Goal: Information Seeking & Learning: Learn about a topic

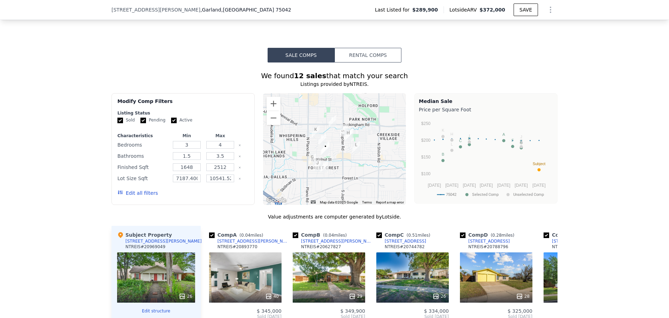
scroll to position [648, 0]
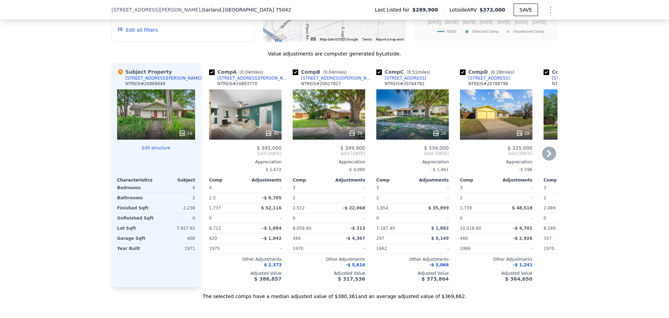
click at [413, 116] on div "26" at bounding box center [412, 114] width 72 height 50
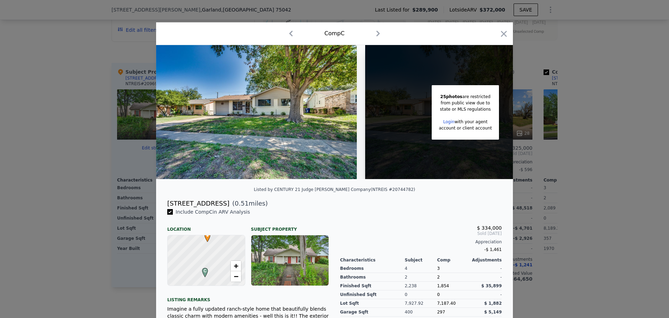
click at [270, 124] on img at bounding box center [256, 112] width 201 height 134
drag, startPoint x: 500, startPoint y: 29, endPoint x: 350, endPoint y: 135, distance: 183.3
click at [350, 135] on div "Comp C 25 photos are restricted from public view due to state or MLS regulation…" at bounding box center [334, 223] width 357 height 402
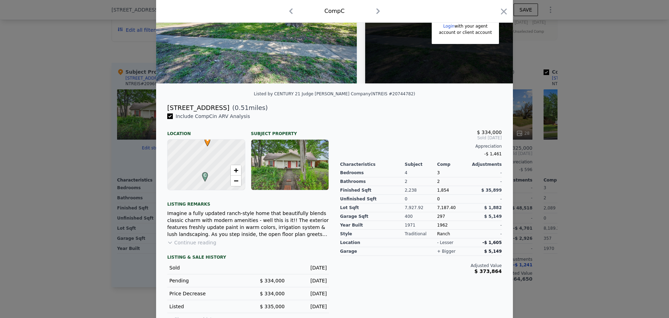
scroll to position [112, 0]
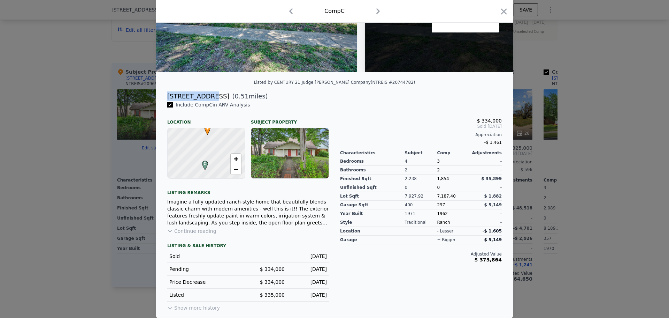
drag, startPoint x: 166, startPoint y: 96, endPoint x: 200, endPoint y: 94, distance: 34.5
click at [200, 94] on div "[STREET_ADDRESS]" at bounding box center [198, 96] width 62 height 10
copy div "[STREET_ADDRESS]"
click at [504, 11] on icon "button" at bounding box center [504, 12] width 10 height 10
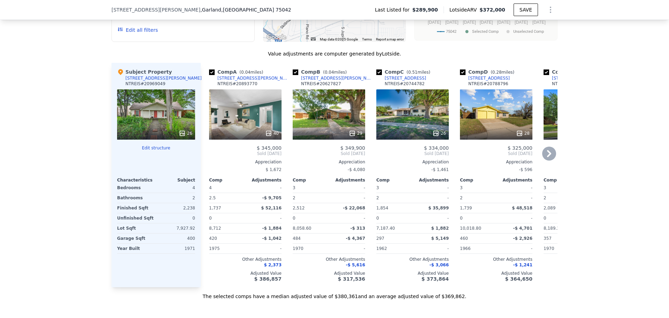
click at [549, 160] on icon at bounding box center [549, 153] width 14 height 14
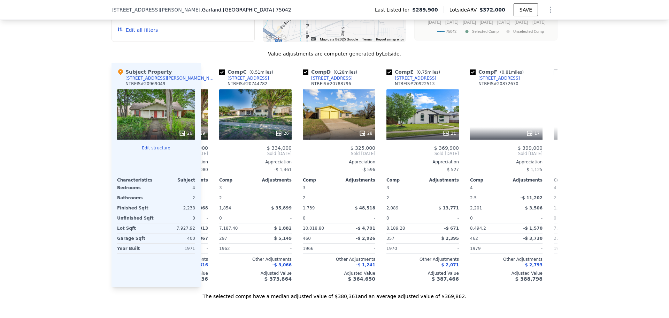
scroll to position [0, 167]
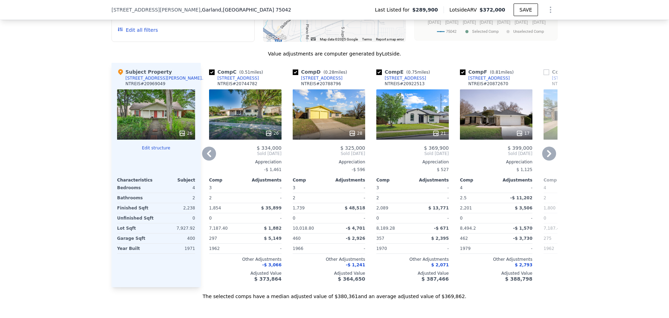
drag, startPoint x: 501, startPoint y: 84, endPoint x: 465, endPoint y: 84, distance: 35.9
click at [465, 84] on div "Comp F ( 0.81 miles) 3808 Shadycreek Dr NTREIS # 20872670" at bounding box center [496, 78] width 72 height 21
copy div "[STREET_ADDRESS]"
click at [82, 113] on div "We found 12 sales that match your search Listings provided by NTREIS . Filters …" at bounding box center [334, 100] width 669 height 400
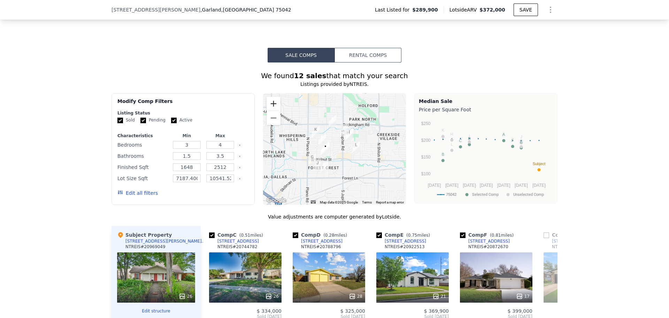
click at [270, 109] on button "Zoom in" at bounding box center [274, 104] width 14 height 14
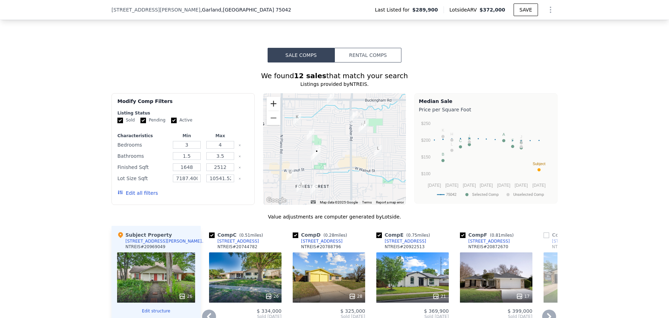
scroll to position [648, 0]
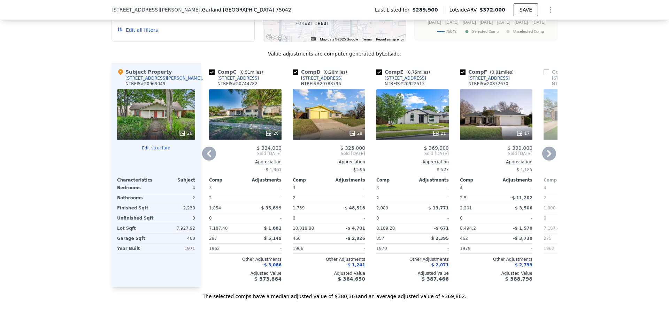
click at [547, 157] on icon at bounding box center [549, 153] width 4 height 7
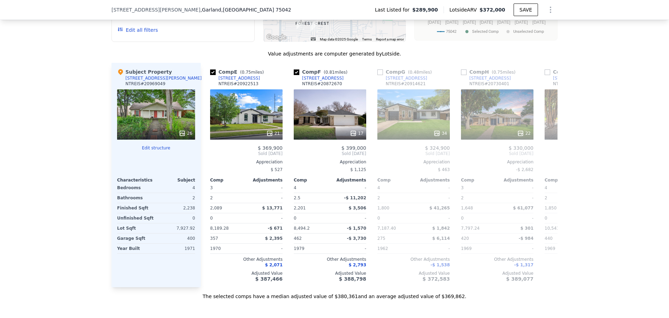
scroll to position [0, 335]
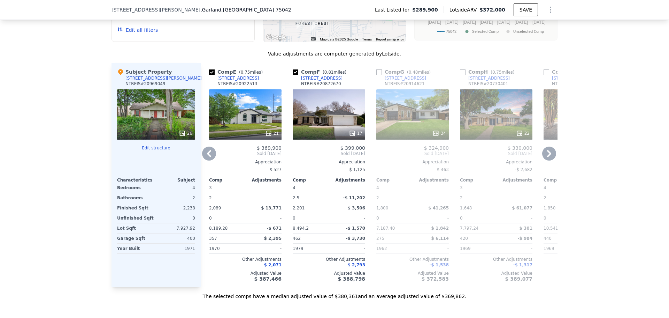
click at [551, 158] on icon at bounding box center [549, 153] width 14 height 14
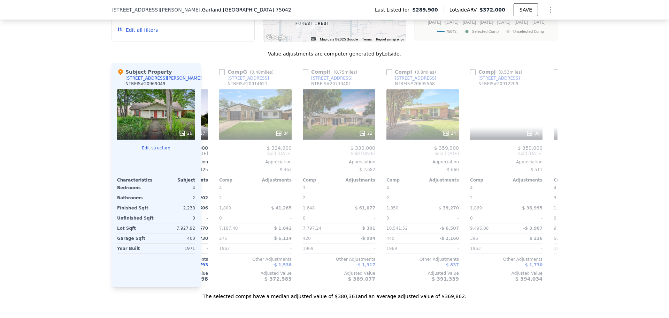
scroll to position [0, 502]
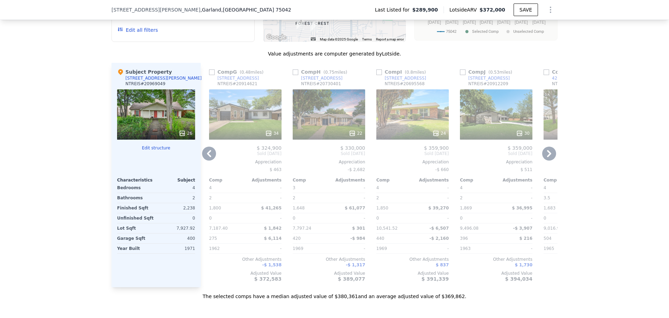
click at [207, 157] on icon at bounding box center [209, 153] width 4 height 7
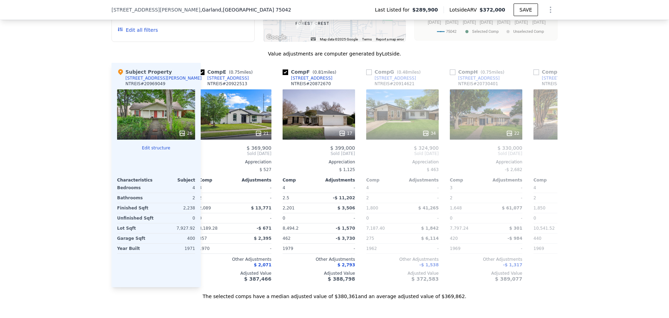
scroll to position [0, 335]
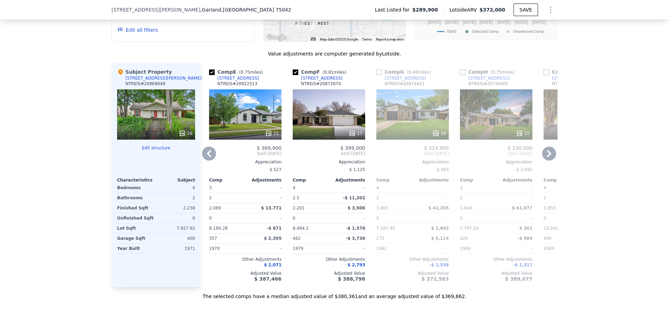
click at [376, 75] on input "checkbox" at bounding box center [379, 72] width 6 height 6
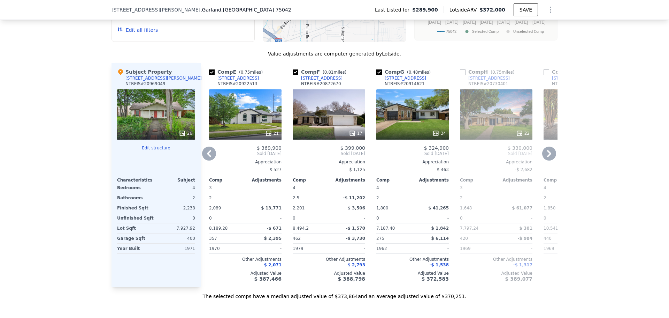
click at [376, 75] on input "checkbox" at bounding box center [379, 72] width 6 height 6
checkbox input "false"
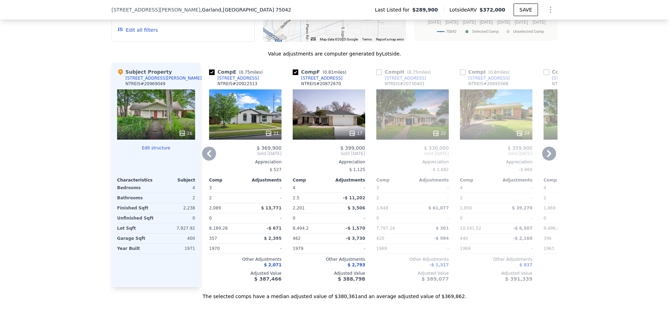
click at [376, 75] on input "checkbox" at bounding box center [379, 72] width 6 height 6
checkbox input "true"
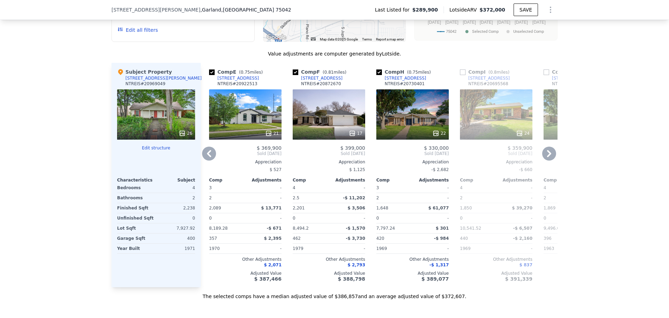
click at [548, 160] on icon at bounding box center [549, 153] width 14 height 14
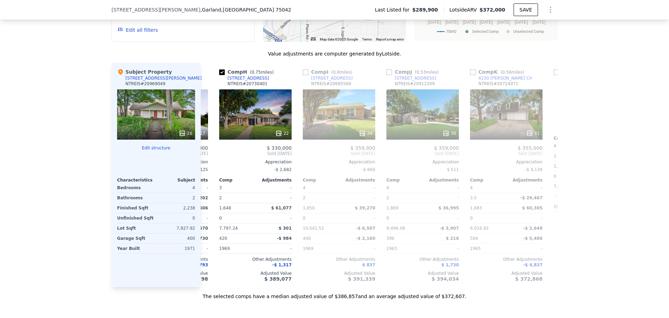
scroll to position [0, 502]
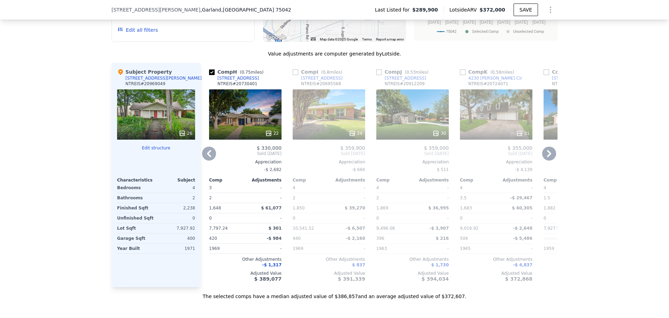
click at [297, 75] on div "Comp I ( 0.8 miles)" at bounding box center [319, 71] width 52 height 7
click at [293, 75] on input "checkbox" at bounding box center [296, 72] width 6 height 6
checkbox input "true"
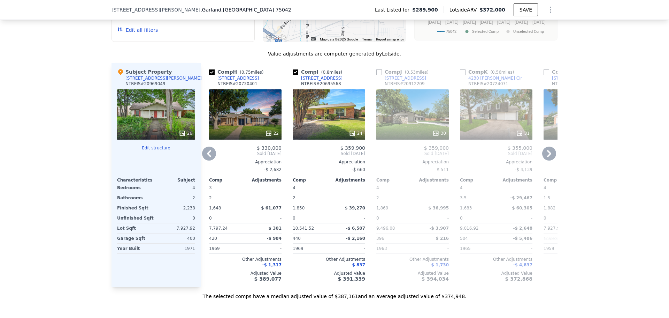
click at [382, 75] on div "Comp J ( 0.53 miles)" at bounding box center [403, 71] width 55 height 7
click at [379, 75] on input "checkbox" at bounding box center [379, 72] width 6 height 6
checkbox input "true"
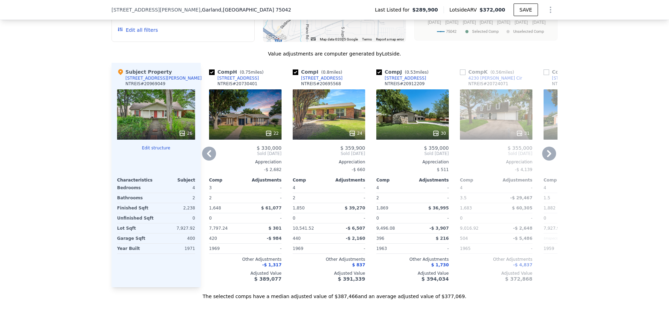
click at [549, 157] on icon at bounding box center [549, 153] width 4 height 7
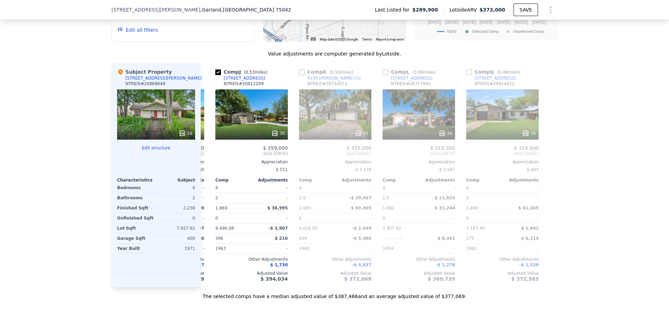
scroll to position [0, 664]
click at [204, 156] on icon at bounding box center [209, 153] width 14 height 14
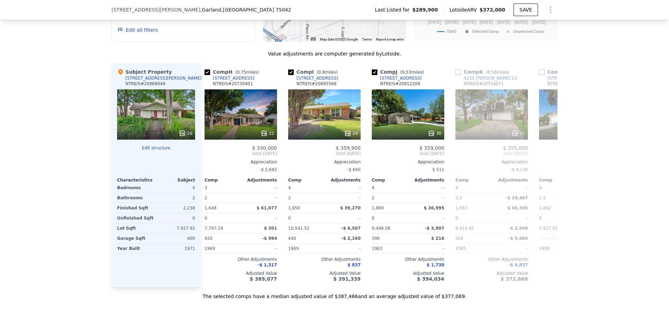
scroll to position [0, 496]
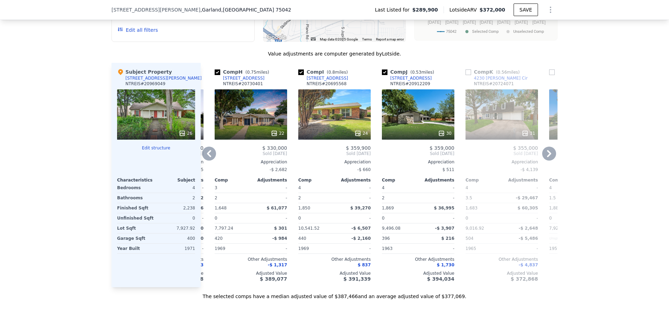
click at [207, 157] on icon at bounding box center [209, 153] width 4 height 7
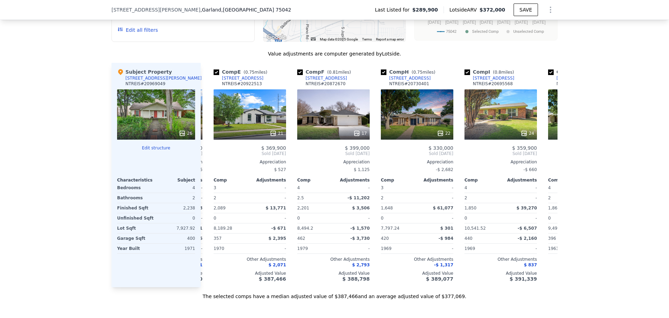
scroll to position [0, 329]
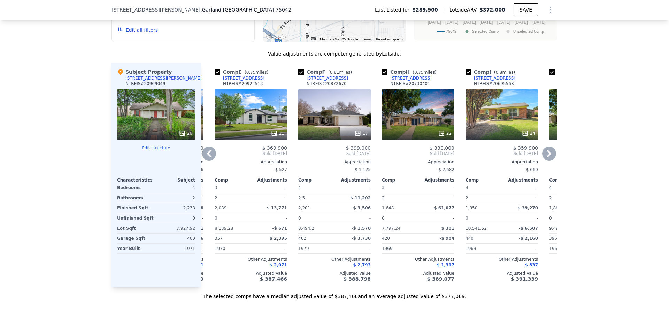
click at [207, 157] on icon at bounding box center [209, 153] width 4 height 7
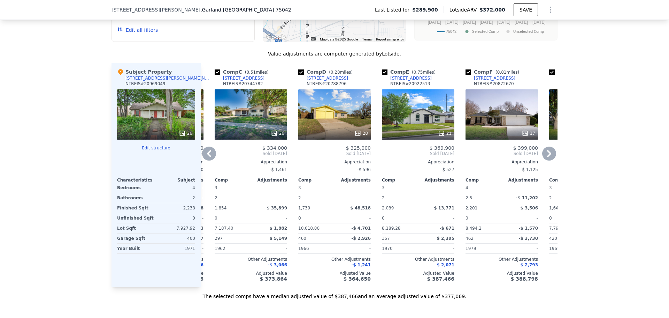
scroll to position [486, 0]
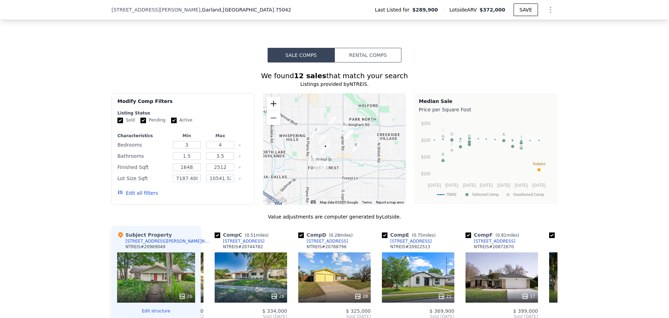
click at [269, 109] on button "Zoom in" at bounding box center [274, 104] width 14 height 14
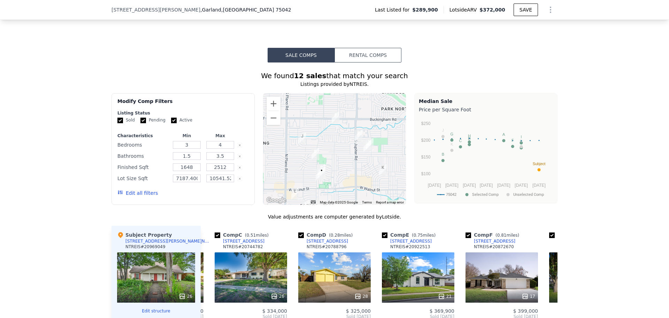
drag, startPoint x: 328, startPoint y: 128, endPoint x: 331, endPoint y: 147, distance: 20.0
click at [334, 147] on div at bounding box center [334, 149] width 143 height 112
click at [269, 110] on button "Zoom in" at bounding box center [274, 104] width 14 height 14
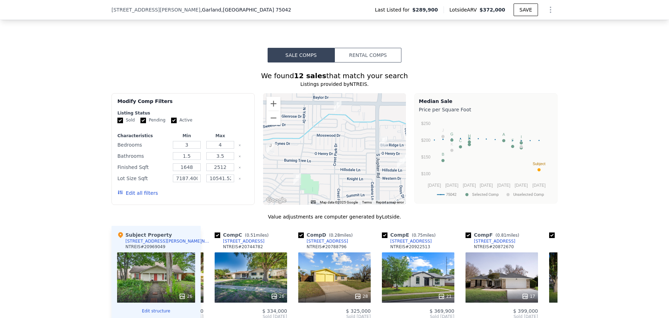
drag, startPoint x: 332, startPoint y: 119, endPoint x: 330, endPoint y: 135, distance: 15.8
click at [330, 135] on div at bounding box center [334, 149] width 143 height 112
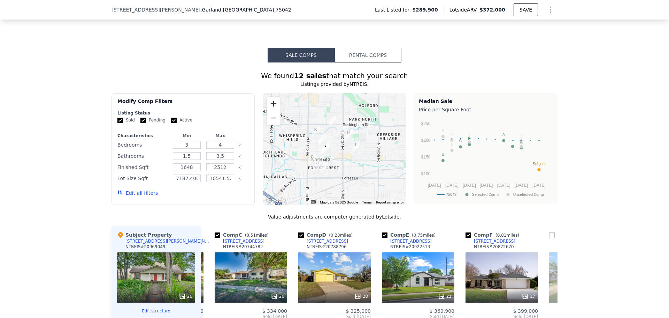
click at [269, 110] on button "Zoom in" at bounding box center [274, 104] width 14 height 14
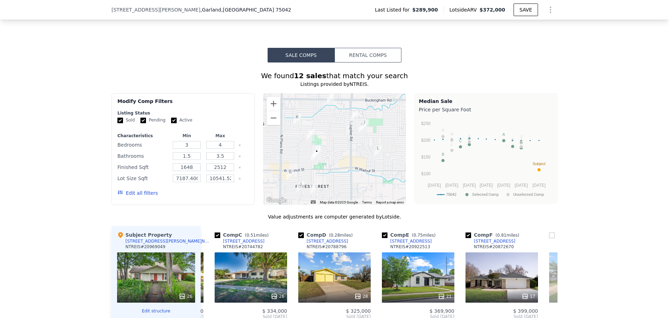
click at [70, 207] on div "We found 12 sales that match your search Listings provided by NTREIS . Filters …" at bounding box center [334, 262] width 669 height 400
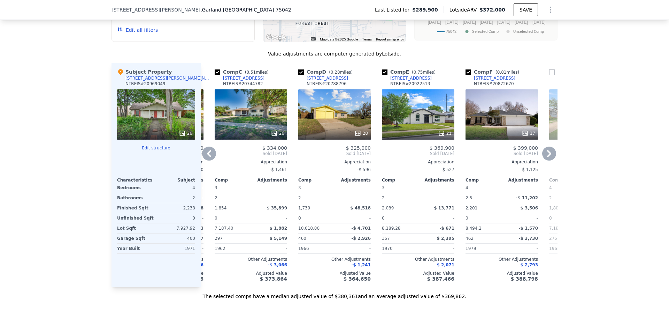
click at [202, 159] on icon at bounding box center [209, 153] width 14 height 14
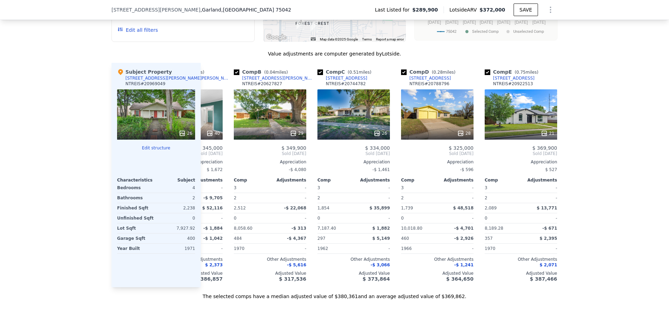
scroll to position [0, 0]
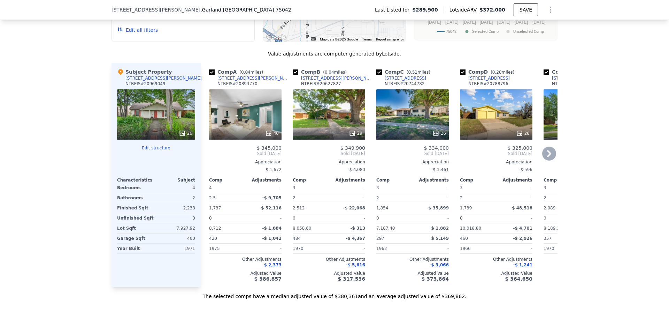
click at [83, 140] on div "We found 12 sales that match your search Listings provided by NTREIS . Filters …" at bounding box center [334, 100] width 669 height 400
click at [151, 151] on button "Edit structure" at bounding box center [156, 148] width 78 height 6
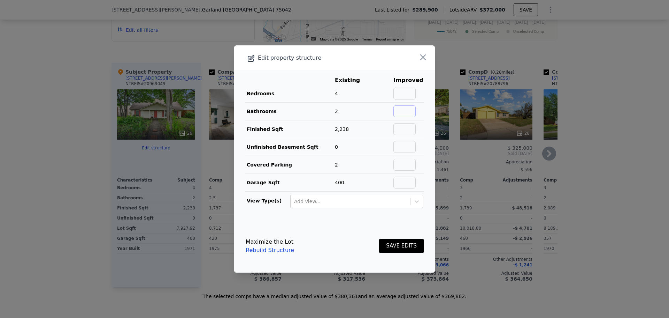
click at [404, 109] on input "text" at bounding box center [405, 111] width 22 height 12
type input "3"
click at [394, 244] on button "SAVE EDITS" at bounding box center [401, 246] width 45 height 14
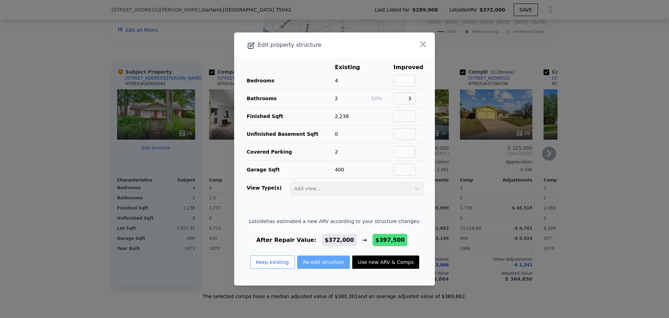
click at [316, 263] on button "Re-edit structure" at bounding box center [323, 261] width 53 height 13
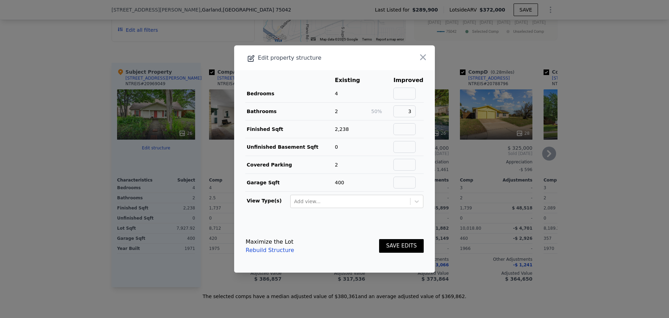
click at [390, 244] on button "SAVE EDITS" at bounding box center [401, 246] width 45 height 14
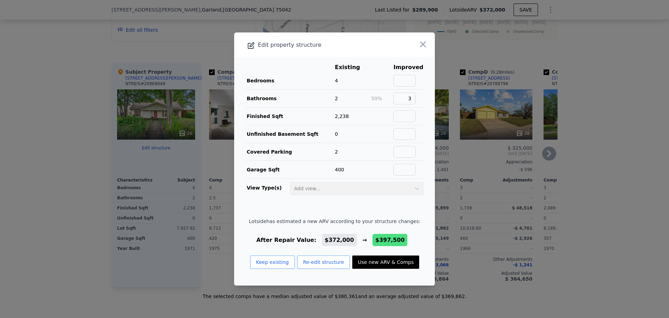
click at [370, 261] on button "Use new ARV & Comps" at bounding box center [385, 261] width 67 height 13
checkbox input "false"
type input "$ 397,500"
type input "$ 110,984"
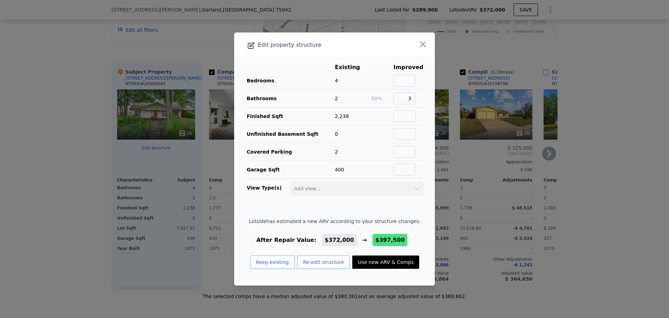
checkbox input "true"
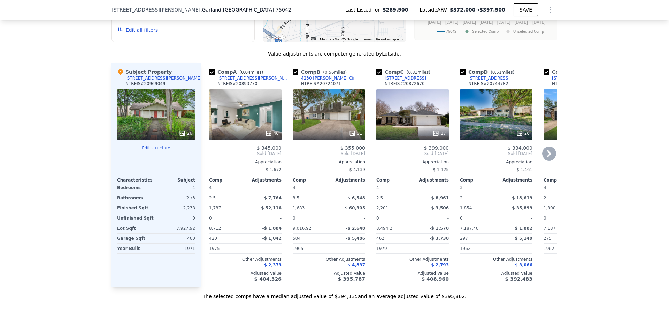
click at [77, 127] on div "We found 12 sales that match your search Listings provided by NTREIS . Filters …" at bounding box center [334, 100] width 669 height 400
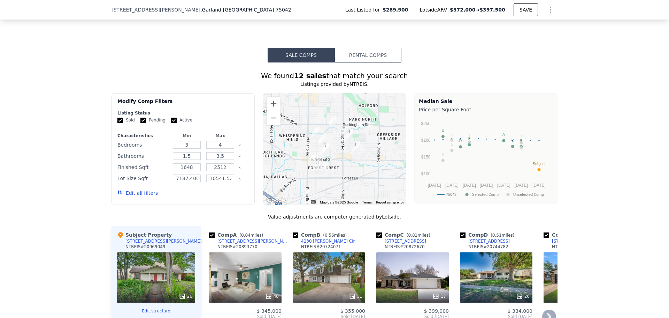
click at [132, 196] on button "Edit all filters" at bounding box center [137, 192] width 40 height 7
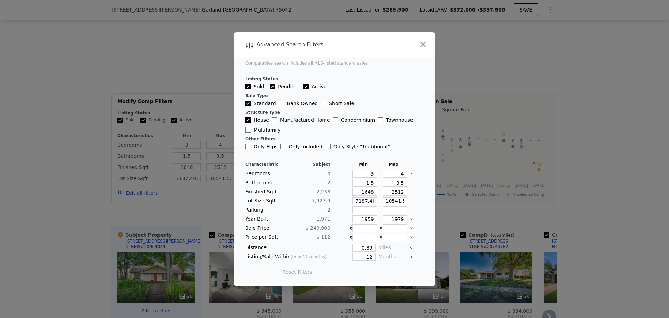
click at [272, 87] on input "Pending" at bounding box center [273, 87] width 6 height 6
checkbox input "false"
click at [304, 87] on input "Active" at bounding box center [306, 87] width 6 height 6
checkbox input "false"
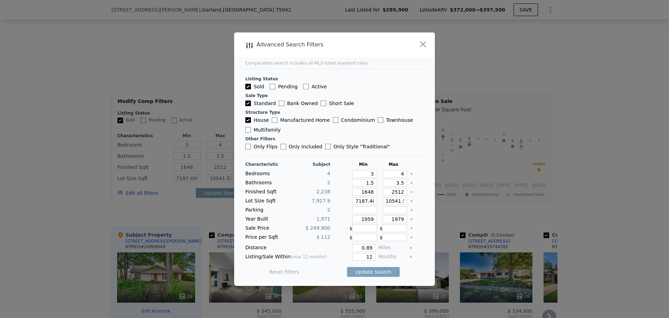
checkbox input "false"
click at [361, 273] on button "Update Search" at bounding box center [373, 272] width 53 height 10
click at [420, 53] on div at bounding box center [415, 44] width 40 height 25
click at [423, 47] on icon "button" at bounding box center [423, 44] width 10 height 10
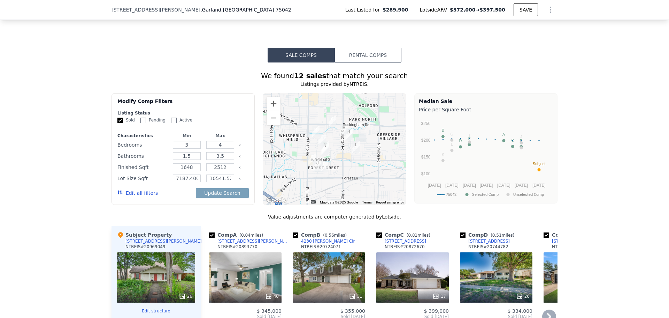
click at [84, 164] on div "We found 12 sales that match your search Listings provided by NTREIS . Filters …" at bounding box center [334, 262] width 669 height 400
click at [140, 123] on input "Pending" at bounding box center [143, 120] width 6 height 6
checkbox input "true"
click at [163, 123] on div "Sold Pending Active" at bounding box center [182, 120] width 131 height 6
click at [171, 123] on input "Active" at bounding box center [174, 120] width 6 height 6
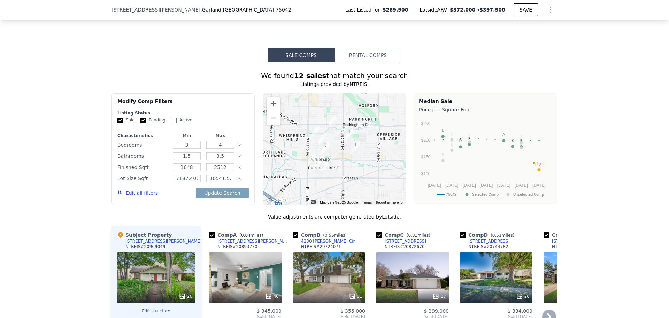
checkbox input "true"
click at [212, 196] on button "Update Search" at bounding box center [222, 193] width 53 height 10
drag, startPoint x: 83, startPoint y: 214, endPoint x: 73, endPoint y: 212, distance: 9.5
click at [78, 214] on div "We found 12 sales that match your search Listings provided by NTREIS . Filters …" at bounding box center [334, 262] width 669 height 400
click at [217, 198] on button "Update Search" at bounding box center [222, 193] width 53 height 10
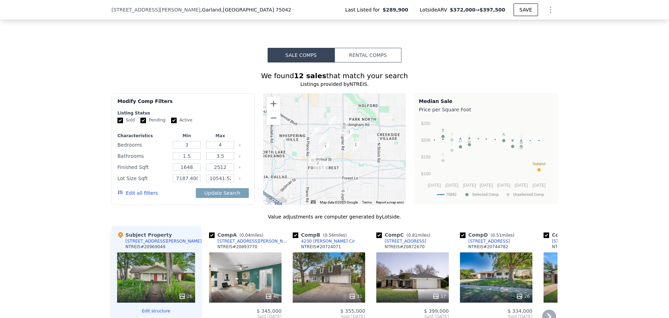
drag, startPoint x: 65, startPoint y: 208, endPoint x: 87, endPoint y: 212, distance: 22.4
click at [65, 208] on div "We found 12 sales that match your search Listings provided by NTREIS . Filters …" at bounding box center [334, 262] width 669 height 400
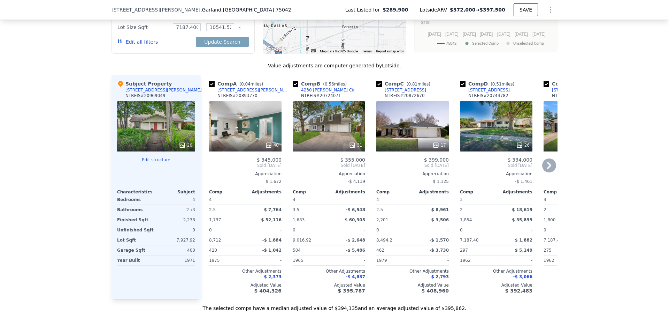
scroll to position [648, 0]
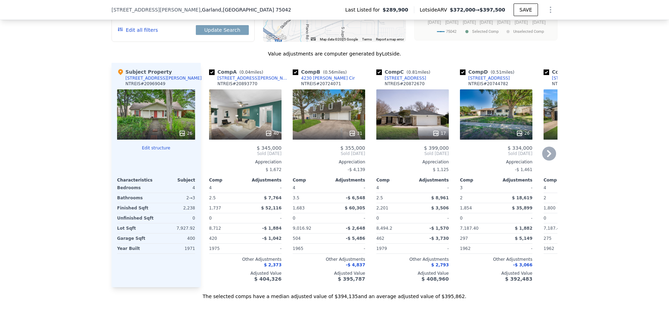
click at [162, 122] on div "26" at bounding box center [156, 114] width 78 height 50
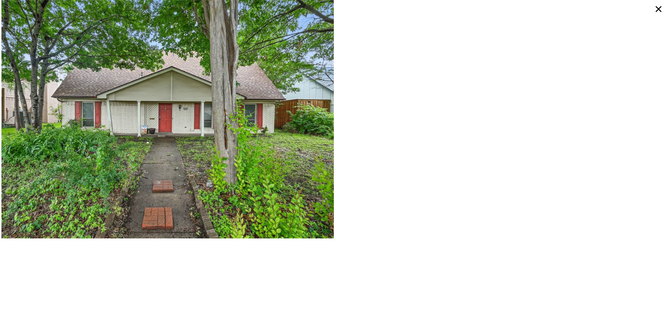
click at [212, 119] on img at bounding box center [167, 119] width 333 height 238
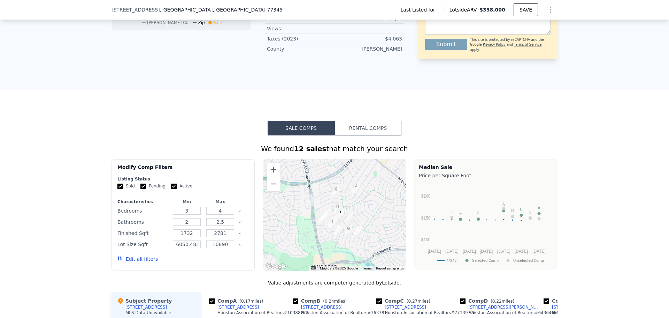
scroll to position [486, 0]
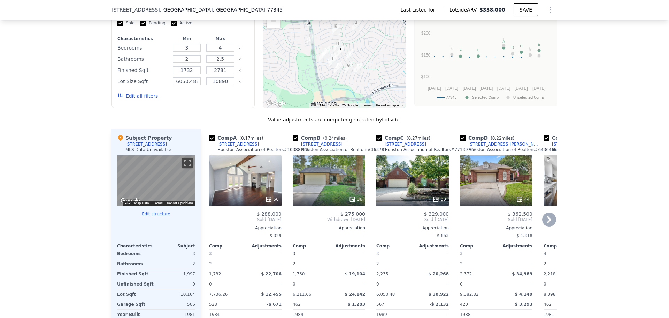
click at [547, 224] on icon at bounding box center [549, 219] width 14 height 14
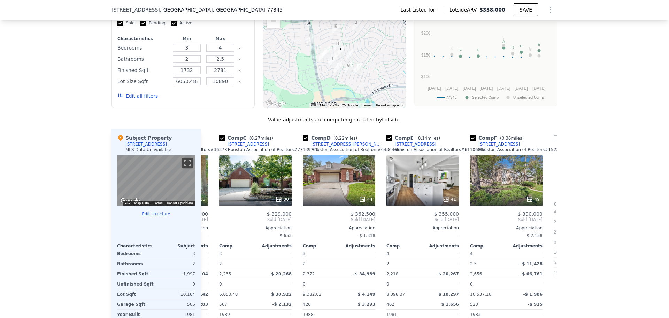
scroll to position [0, 167]
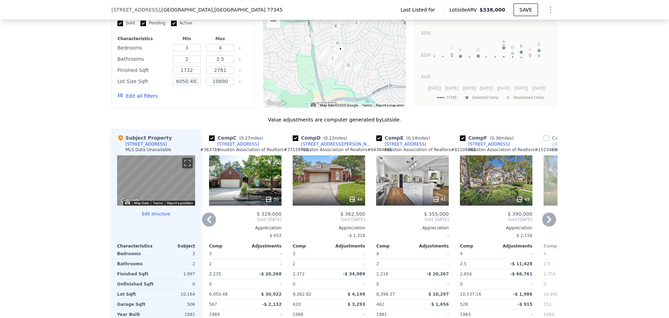
click at [548, 223] on icon at bounding box center [549, 219] width 4 height 7
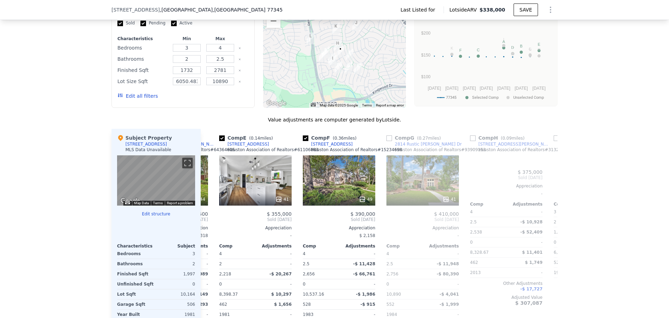
scroll to position [0, 335]
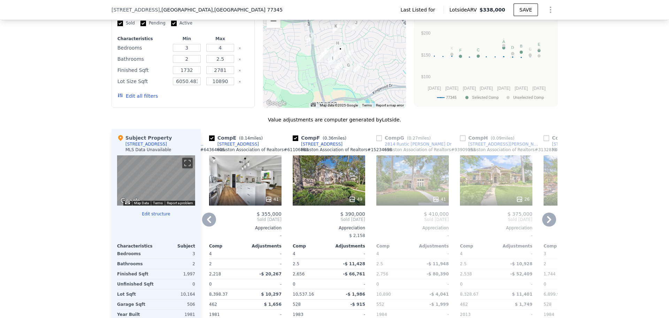
click at [548, 223] on icon at bounding box center [549, 219] width 4 height 7
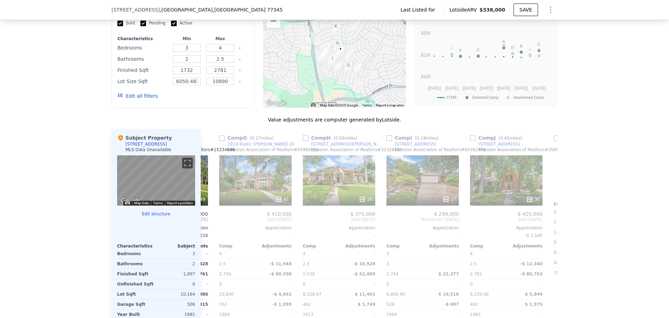
scroll to position [0, 502]
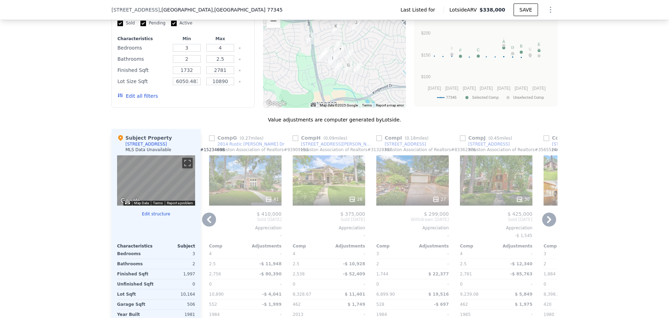
click at [293, 141] on input "checkbox" at bounding box center [296, 138] width 6 height 6
checkbox input "true"
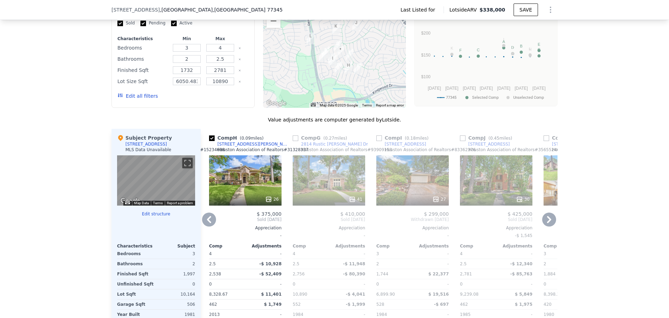
click at [290, 145] on div "Comp G ( 0.27 miles) 2814 Rustic [PERSON_NAME] [PERSON_NAME] Association of Rea…" at bounding box center [329, 241] width 78 height 224
click at [293, 141] on input "checkbox" at bounding box center [296, 138] width 6 height 6
checkbox input "true"
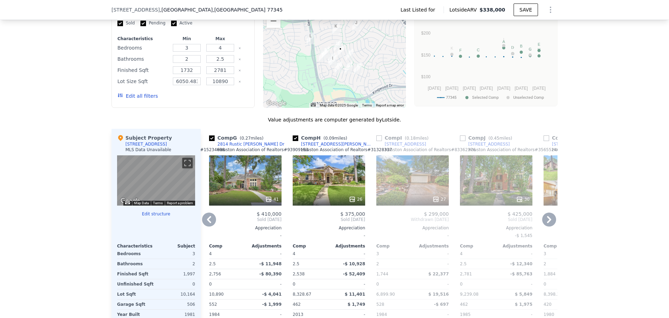
click at [212, 225] on icon at bounding box center [209, 219] width 14 height 14
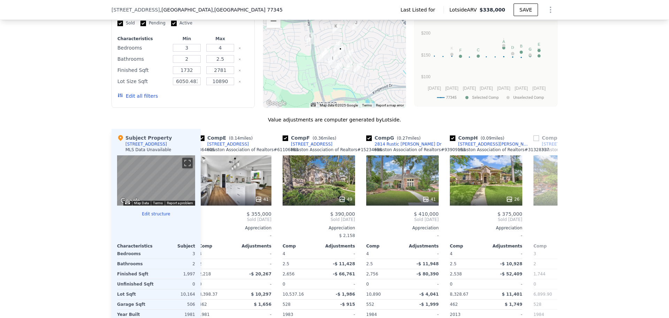
scroll to position [0, 335]
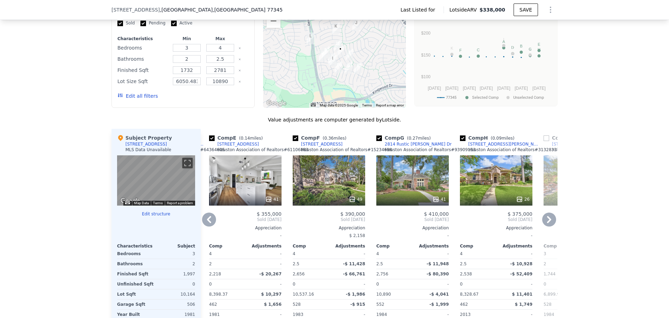
click at [212, 225] on icon at bounding box center [209, 219] width 14 height 14
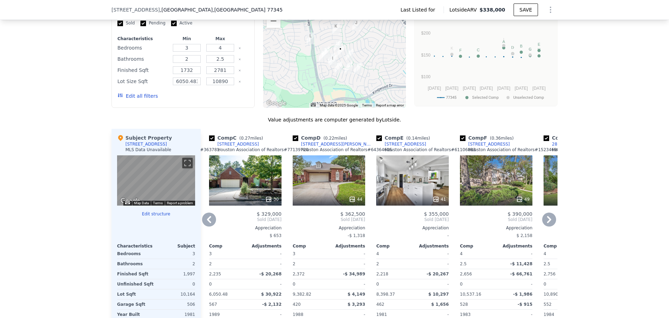
click at [212, 225] on icon at bounding box center [209, 219] width 14 height 14
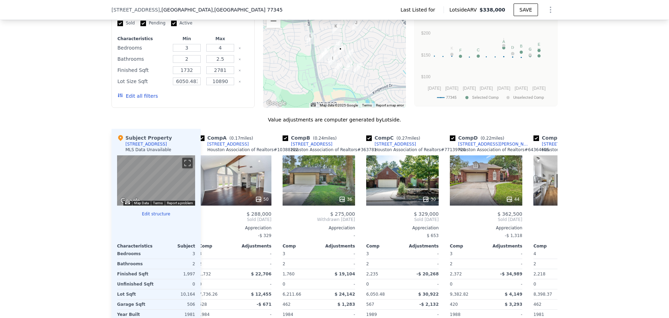
scroll to position [0, 0]
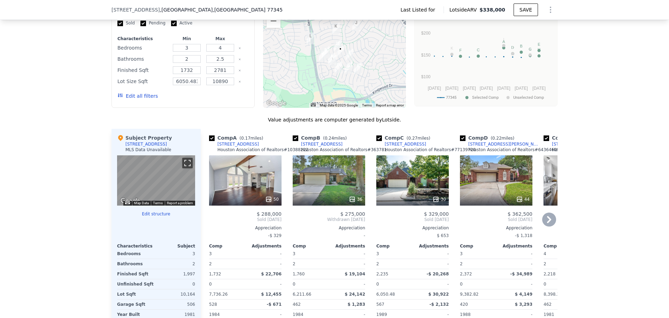
click at [187, 167] on button "Toggle fullscreen view" at bounding box center [187, 163] width 10 height 10
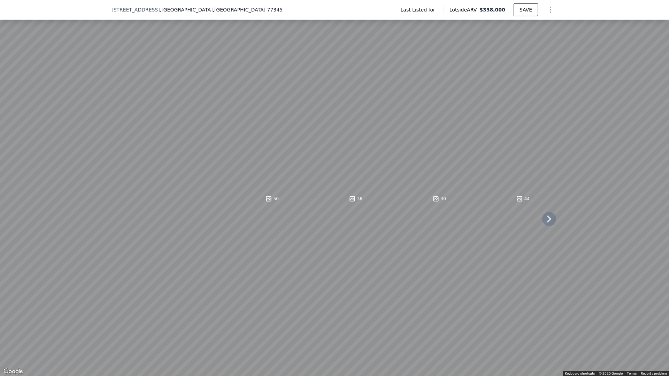
click at [660, 6] on button "Toggle fullscreen view" at bounding box center [661, 7] width 10 height 10
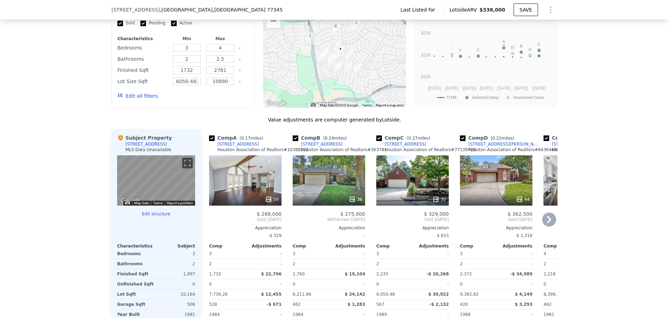
click at [69, 135] on div "We found 12 sales that match your search Filters Map Prices Modify Comp Filters…" at bounding box center [334, 168] width 669 height 393
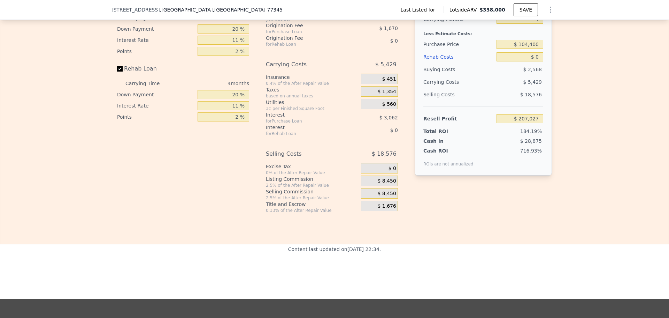
scroll to position [811, 0]
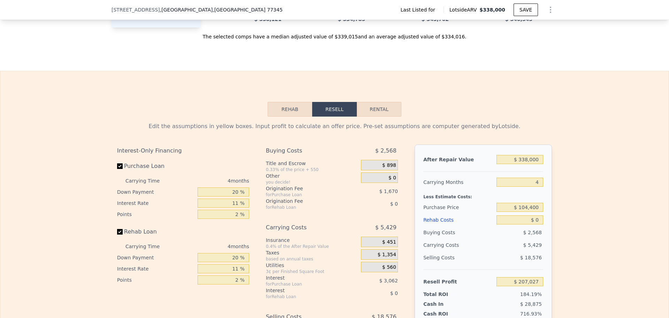
click at [287, 116] on button "Rehab" at bounding box center [290, 109] width 45 height 15
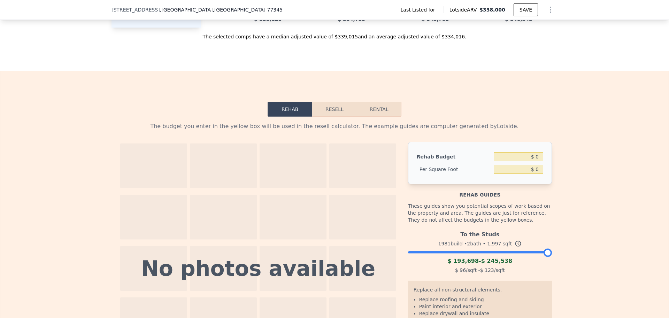
click at [329, 116] on button "Resell" at bounding box center [334, 109] width 44 height 15
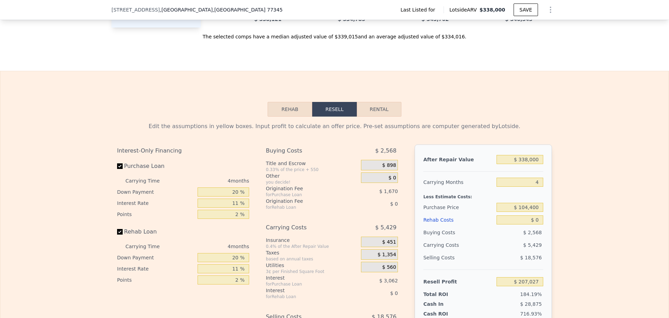
scroll to position [973, 0]
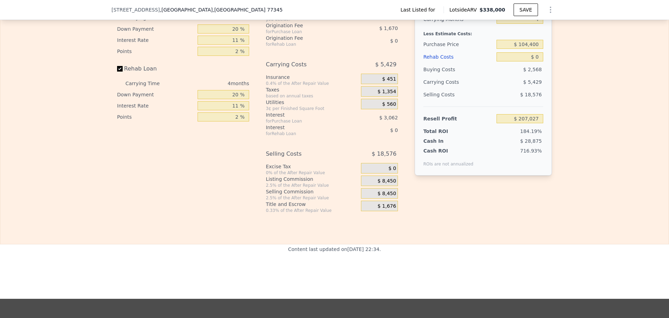
drag, startPoint x: 663, startPoint y: 185, endPoint x: 657, endPoint y: 162, distance: 23.1
click at [657, 162] on div "Rehab Resell Rental Edit the assumptions in yellow boxes. Input profit to calcu…" at bounding box center [334, 76] width 669 height 336
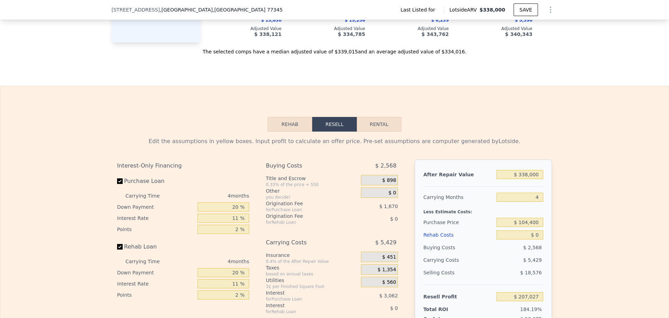
scroll to position [779, 0]
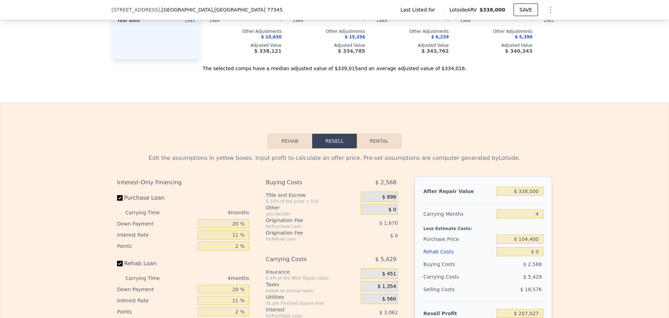
click at [229, 218] on div "4 months" at bounding box center [212, 212] width 76 height 11
drag, startPoint x: 218, startPoint y: 223, endPoint x: 232, endPoint y: 223, distance: 14.3
click at [220, 218] on div "4 months" at bounding box center [212, 212] width 76 height 11
click at [232, 218] on div "4 months" at bounding box center [212, 212] width 76 height 11
click at [504, 196] on input "$ 338,000" at bounding box center [520, 190] width 47 height 9
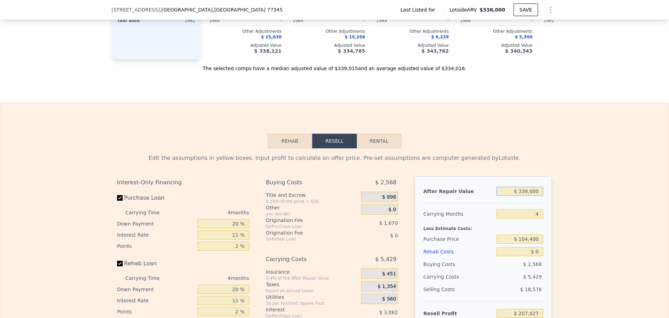
drag, startPoint x: 504, startPoint y: 201, endPoint x: 603, endPoint y: 197, distance: 99.1
click at [621, 189] on div "Edit the assumptions in yellow boxes. Input profit to calculate an offer price.…" at bounding box center [334, 277] width 668 height 259
type input "$ 3"
type input "-$ 112,493"
type input "$ 32"
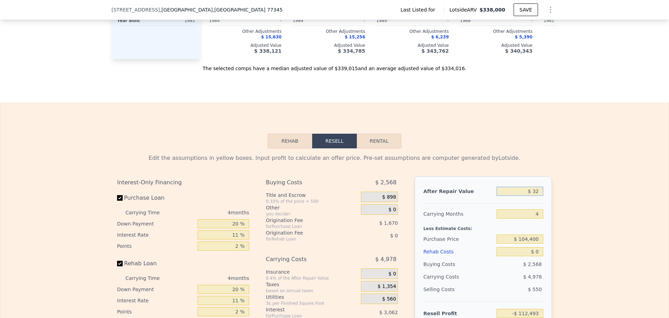
type input "-$ 112,466"
type input "$ 320"
type input "-$ 112,193"
type input "$ 3,200"
type input "-$ 109,471"
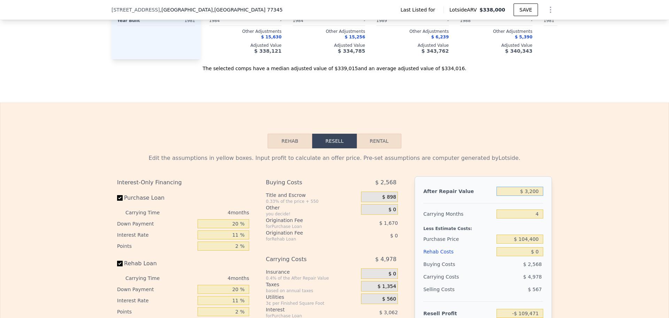
type input "$ 32,000"
type input "-$ 82,246"
type input "$ 320,000"
type input "$ 190,011"
type input "$ 320,000"
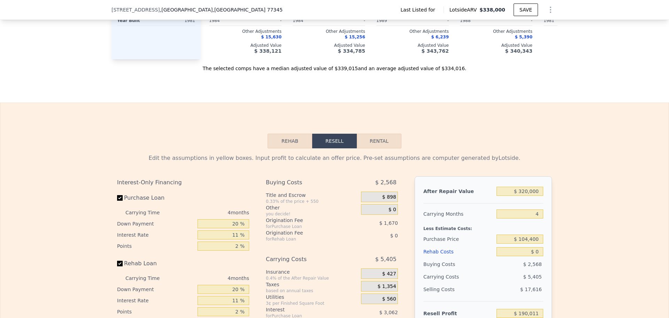
click at [615, 187] on div "Edit the assumptions in yellow boxes. Input profit to calculate an offer price.…" at bounding box center [334, 277] width 668 height 259
drag, startPoint x: 528, startPoint y: 222, endPoint x: 616, endPoint y: 209, distance: 88.1
click at [588, 217] on div "Edit the assumptions in yellow boxes. Input profit to calculate an offer price.…" at bounding box center [334, 277] width 668 height 259
type input "5"
type input "$ 188,660"
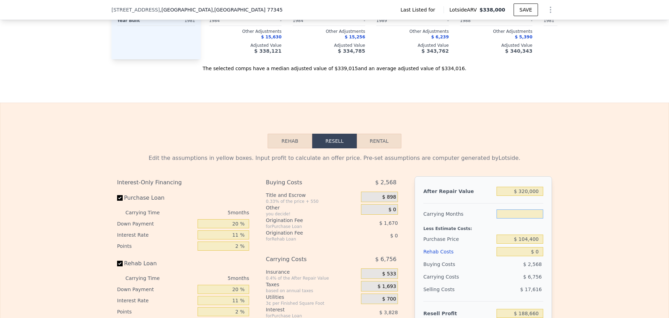
type input "6"
type input "$ 187,309"
type input "6"
click at [598, 135] on div "Rehab Resell Rental Edit the assumptions in yellow boxes. Input profit to calcu…" at bounding box center [334, 270] width 669 height 336
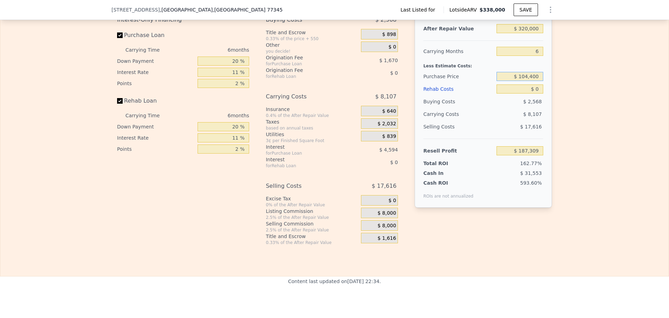
drag, startPoint x: 508, startPoint y: 88, endPoint x: 606, endPoint y: 83, distance: 98.1
click at [606, 83] on div "Edit the assumptions in yellow boxes. Input profit to calculate an offer price.…" at bounding box center [334, 115] width 668 height 259
type input "$ 185,000"
type input "$ 101,605"
click at [588, 86] on div "Edit the assumptions in yellow boxes. Input profit to calculate an offer price.…" at bounding box center [334, 115] width 668 height 259
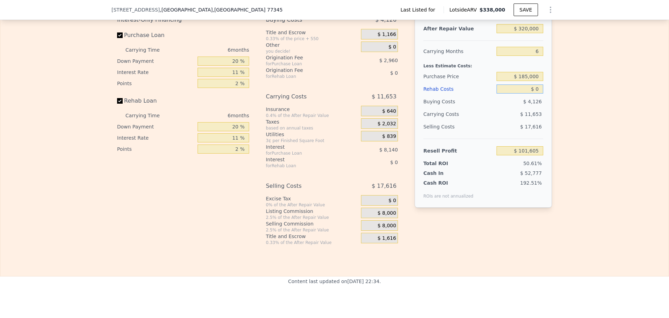
drag, startPoint x: 534, startPoint y: 98, endPoint x: 569, endPoint y: 92, distance: 35.4
click at [562, 94] on div "Edit the assumptions in yellow boxes. Input profit to calculate an offer price.…" at bounding box center [334, 115] width 668 height 259
type input "$ 5"
type input "$ 101,600"
type input "$ 58"
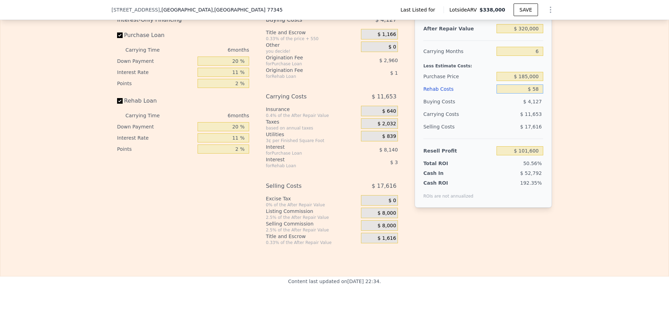
type input "$ 101,546"
type input "$ 580"
type input "$ 100,992"
type input "$ 5,800"
type input "$ 95,454"
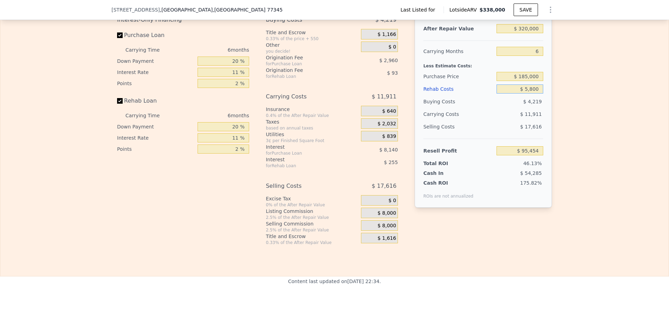
type input "$ 58,000"
type input "$ 40,127"
type input "$ 58,000"
click at [586, 122] on div "Edit the assumptions in yellow boxes. Input profit to calculate an offer price.…" at bounding box center [334, 115] width 668 height 259
click at [526, 108] on div "$ 5,054" at bounding box center [520, 101] width 47 height 13
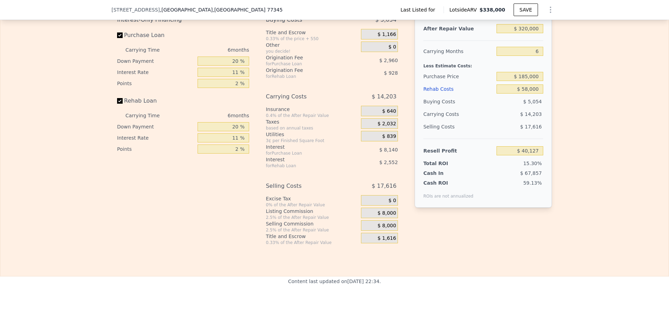
click at [527, 104] on span "$ 5,054" at bounding box center [533, 102] width 18 height 6
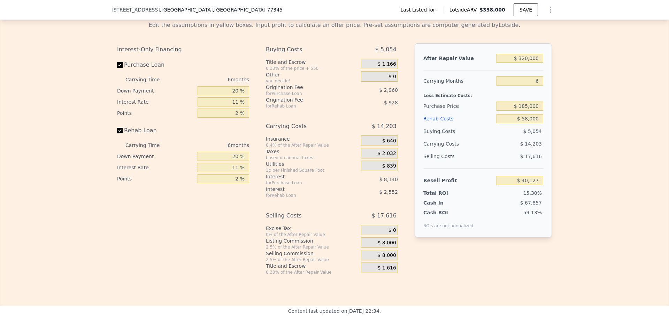
drag, startPoint x: 591, startPoint y: 165, endPoint x: 573, endPoint y: 154, distance: 20.6
click at [589, 163] on div "Edit the assumptions in yellow boxes. Input profit to calculate an offer price.…" at bounding box center [334, 144] width 668 height 259
click at [515, 185] on input "$ 40,127" at bounding box center [520, 180] width 47 height 9
drag, startPoint x: 517, startPoint y: 190, endPoint x: 532, endPoint y: 189, distance: 15.7
click at [517, 185] on input "$ 40,127" at bounding box center [520, 180] width 47 height 9
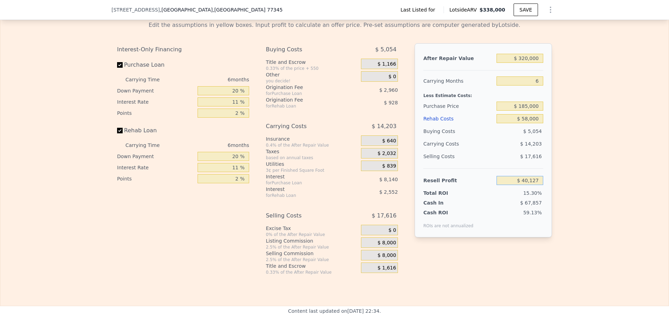
drag, startPoint x: 514, startPoint y: 191, endPoint x: 574, endPoint y: 185, distance: 60.3
click at [574, 185] on div "Edit the assumptions in yellow boxes. Input profit to calculate an offer price.…" at bounding box center [334, 144] width 668 height 259
checkbox input "false"
type input "$ 338,000"
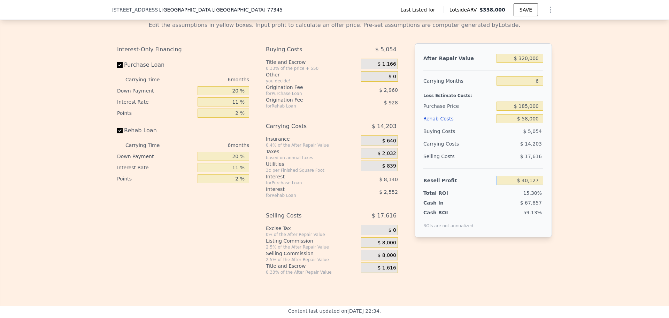
type input "4"
type input "$ 0"
type input "$ 207,027"
click at [508, 185] on input "$ 207,027" at bounding box center [520, 180] width 47 height 9
type input "$ 104,400"
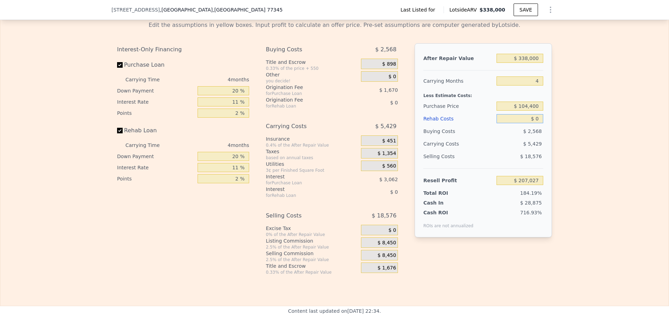
drag, startPoint x: 520, startPoint y: 127, endPoint x: 584, endPoint y: 121, distance: 64.1
click at [584, 121] on div "Edit the assumptions in yellow boxes. Input profit to calculate an offer price.…" at bounding box center [334, 144] width 668 height 259
type input "$ 5"
type input "$ 207,022"
type input "$ 58"
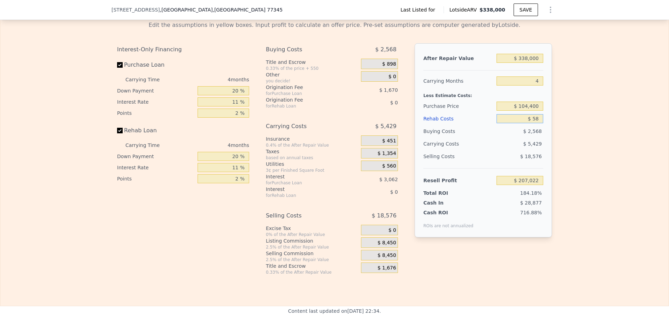
type input "$ 206,968"
type input "$ 580"
type input "$ 206,422"
type input "$ 5,800"
type input "$ 200,962"
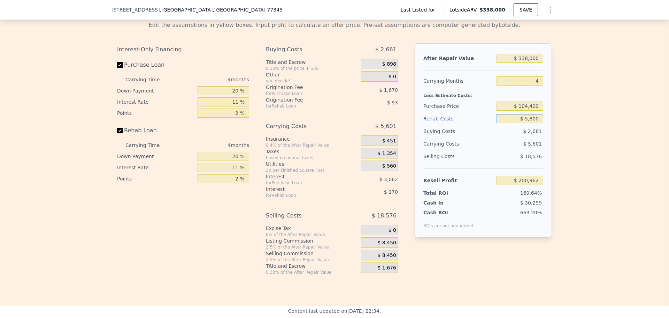
type input "$ 58,000"
type input "$ 146,399"
type input "$ 58,000"
drag, startPoint x: 600, startPoint y: 130, endPoint x: 541, endPoint y: 136, distance: 59.5
click at [599, 131] on div "Edit the assumptions in yellow boxes. Input profit to calculate an offer price.…" at bounding box center [334, 144] width 668 height 259
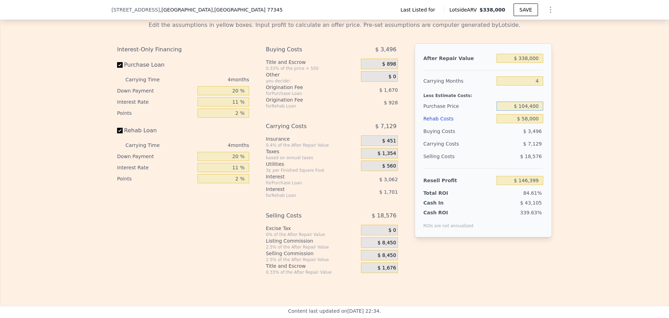
click at [513, 110] on input "$ 104,400" at bounding box center [520, 105] width 47 height 9
drag, startPoint x: 587, startPoint y: 126, endPoint x: 583, endPoint y: 127, distance: 3.8
click at [587, 126] on div "Edit the assumptions in yellow boxes. Input profit to calculate an offer price.…" at bounding box center [334, 144] width 668 height 259
drag, startPoint x: 533, startPoint y: 91, endPoint x: 561, endPoint y: 85, distance: 29.3
click at [550, 88] on div "Edit the assumptions in yellow boxes. Input profit to calculate an offer price.…" at bounding box center [335, 144] width 446 height 259
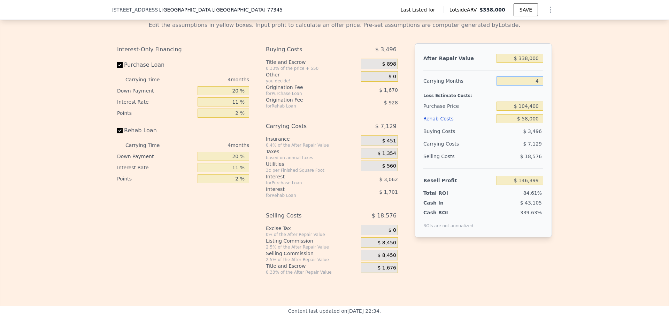
type input "6"
type input "$ 142,835"
type input "6"
drag, startPoint x: 512, startPoint y: 68, endPoint x: 566, endPoint y: 65, distance: 54.1
click at [564, 65] on div "Edit the assumptions in yellow boxes. Input profit to calculate an offer price.…" at bounding box center [334, 144] width 668 height 259
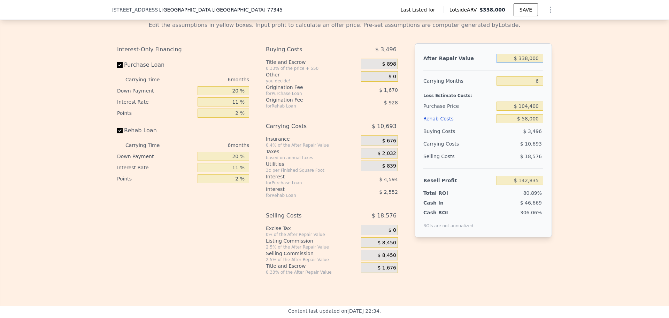
type input "$ 3"
type input "-$ 176,460"
type input "$ 320"
type input "-$ 176,161"
type input "$ 3,200"
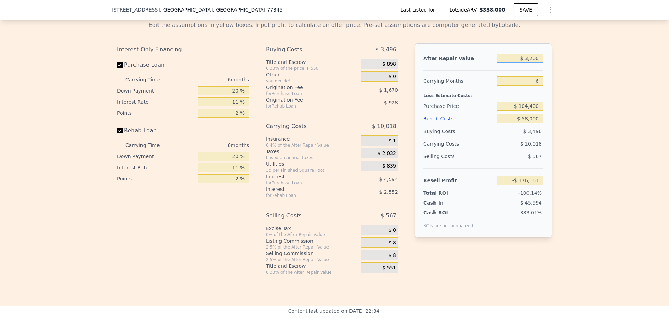
type input "-$ 173,440"
type input "$ 32,000"
type input "-$ 146,234"
type input "$ 320,000"
type input "$ 125,831"
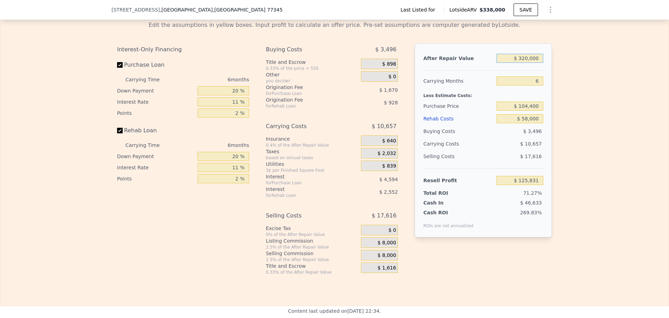
type input "$ 320,000"
click at [621, 138] on div "Edit the assumptions in yellow boxes. Input profit to calculate an offer price.…" at bounding box center [334, 144] width 668 height 259
click at [511, 185] on input "$ 125,831" at bounding box center [520, 180] width 47 height 9
click at [571, 185] on div "Edit the assumptions in yellow boxes. Input profit to calculate an offer price.…" at bounding box center [334, 144] width 668 height 259
click at [473, 162] on div "Selling Costs" at bounding box center [458, 156] width 70 height 13
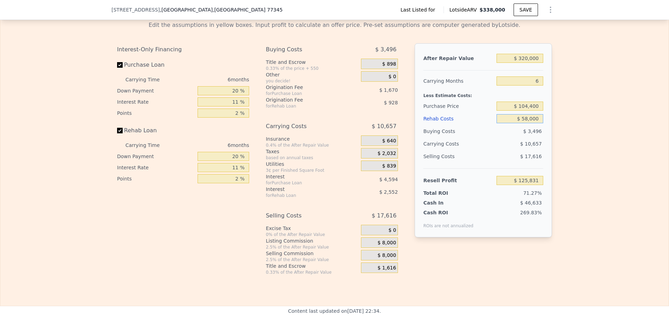
click at [519, 123] on input "$ 58,000" at bounding box center [520, 118] width 47 height 9
drag, startPoint x: 513, startPoint y: 129, endPoint x: 566, endPoint y: 119, distance: 54.1
click at [566, 119] on div "Edit the assumptions in yellow boxes. Input profit to calculate an offer price.…" at bounding box center [334, 144] width 668 height 259
type input "$ 7"
type input "$ 187,302"
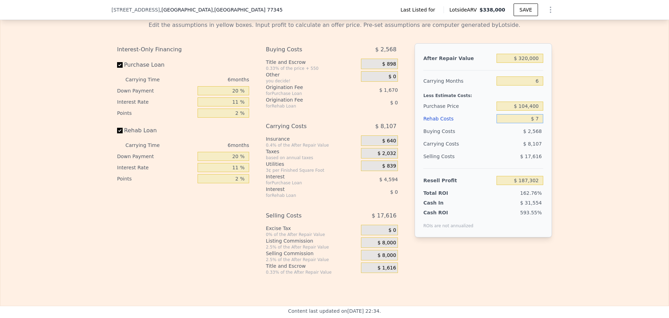
type input "$ 72"
type input "$ 187,230"
type input "$ 720"
type input "$ 186,547"
type input "$ 7,200"
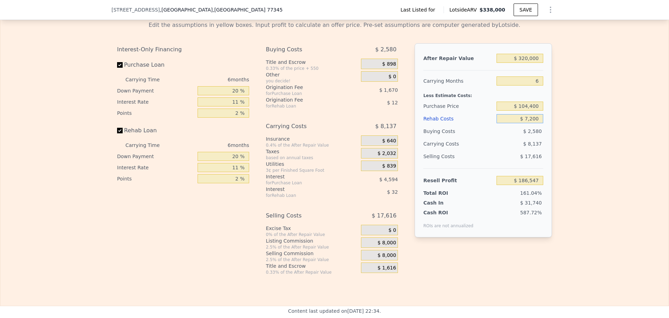
type input "$ 179,676"
type input "$ 72,000"
type input "$ 110,989"
type input "$ 72,000"
click at [578, 139] on div "Edit the assumptions in yellow boxes. Input profit to calculate an offer price.…" at bounding box center [334, 144] width 668 height 259
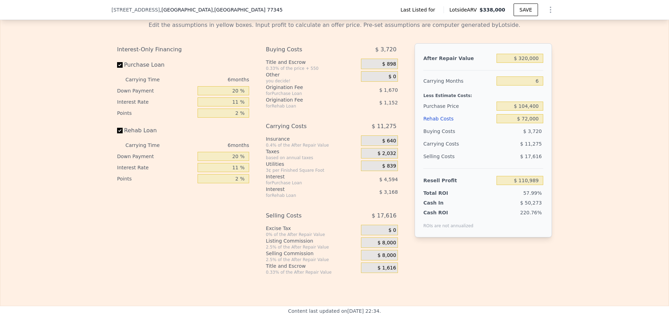
click at [483, 150] on div "$ 11,275" at bounding box center [507, 143] width 74 height 13
click at [512, 123] on input "$ 72,000" at bounding box center [520, 118] width 47 height 9
click at [511, 110] on input "$ 104,400" at bounding box center [520, 105] width 47 height 9
click at [497, 150] on div "$ 11,275" at bounding box center [507, 143] width 74 height 13
click at [520, 85] on input "6" at bounding box center [520, 80] width 47 height 9
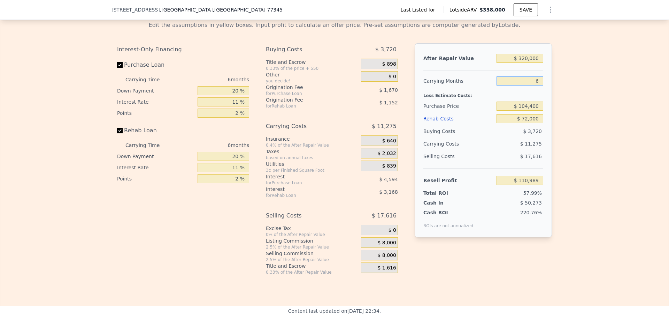
click at [520, 85] on input "6" at bounding box center [520, 80] width 47 height 9
click at [505, 185] on input "$ 110,989" at bounding box center [520, 180] width 47 height 9
click at [482, 206] on div "$ 50,273" at bounding box center [507, 202] width 74 height 7
click at [504, 123] on input "$ 72,000" at bounding box center [520, 118] width 47 height 9
click at [507, 185] on input "$ 110,989" at bounding box center [520, 180] width 47 height 9
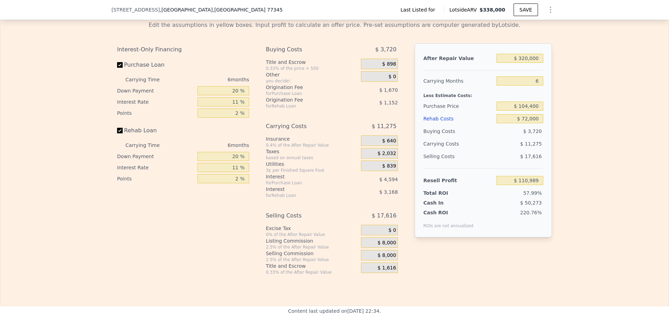
click at [174, 252] on div "Interest-Only Financing Purchase Loan Carrying Time 6 months Down Payment 20 % …" at bounding box center [186, 158] width 138 height 231
click at [377, 69] on div "$ 898" at bounding box center [379, 64] width 37 height 10
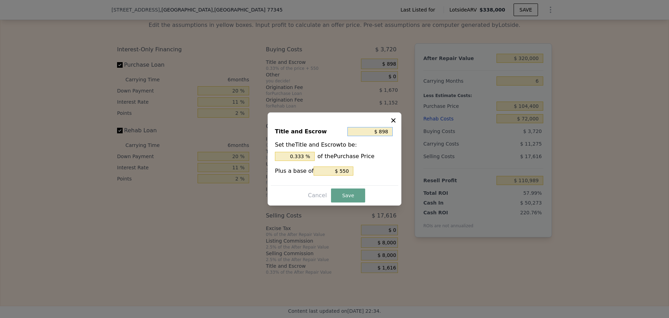
drag, startPoint x: 373, startPoint y: 129, endPoint x: 428, endPoint y: 120, distance: 56.2
click at [427, 120] on div "​ Title and Escrow $ 898 Set the Title and Escrow to be: 0.333 % of the Purchas…" at bounding box center [334, 159] width 669 height 318
type input "$ 3"
type input "0.003 %"
type input "$ 35"
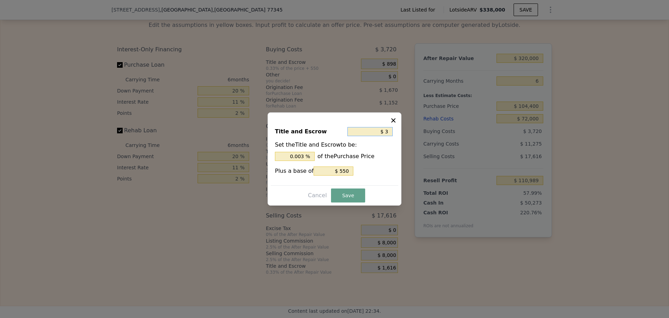
type input "0.034 %"
type input "$ 350"
type input "0.335 %"
type input "$ 3,500"
type input "3.352 %"
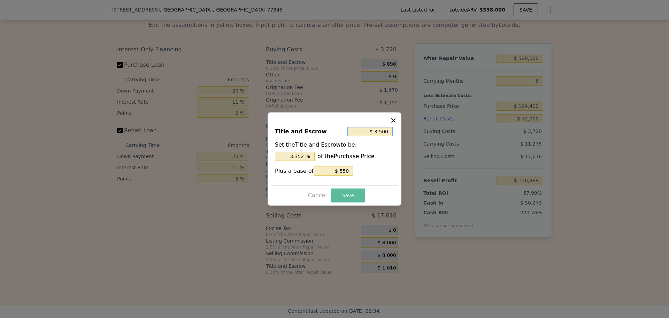
type input "$ 3,500"
click at [348, 194] on button "Save" at bounding box center [348, 195] width 34 height 14
type input "$ 107,837"
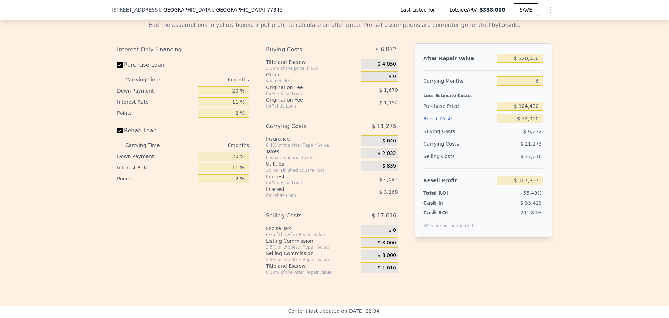
click at [603, 125] on div "Edit the assumptions in yellow boxes. Input profit to calculate an offer price.…" at bounding box center [334, 144] width 668 height 259
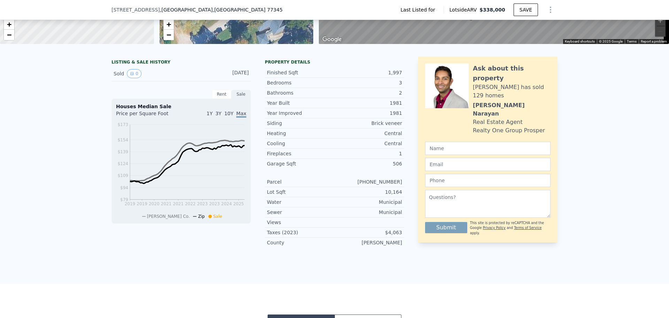
scroll to position [0, 0]
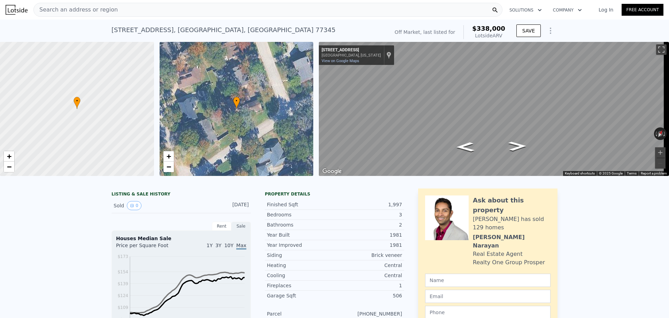
click at [98, 10] on span "Search an address or region" at bounding box center [76, 10] width 84 height 8
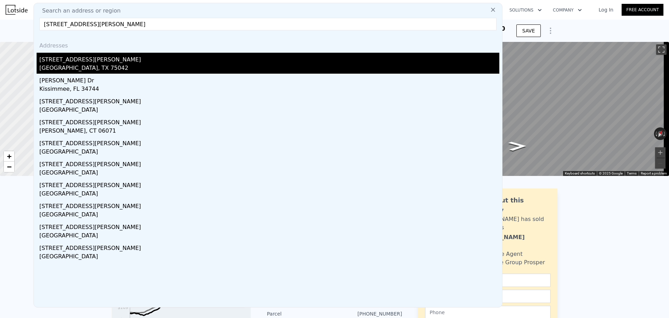
type input "[STREET_ADDRESS][PERSON_NAME]"
click at [71, 57] on div "[STREET_ADDRESS][PERSON_NAME]" at bounding box center [269, 58] width 460 height 11
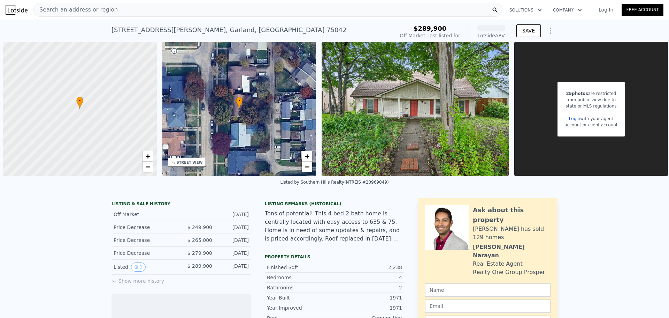
scroll to position [0, 3]
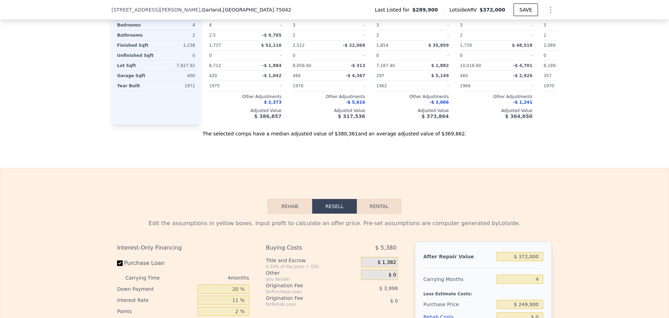
scroll to position [648, 0]
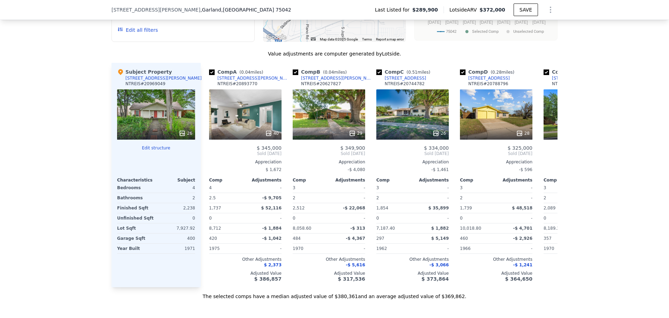
click at [92, 249] on div "We found 12 sales that match your search Listings provided by NTREIS . Filters …" at bounding box center [334, 100] width 669 height 400
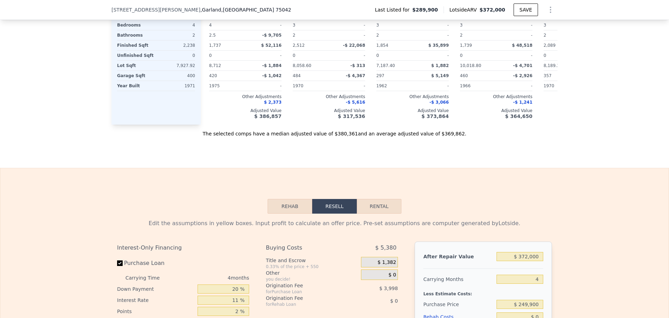
click at [366, 213] on button "Rental" at bounding box center [379, 206] width 45 height 15
select select "30"
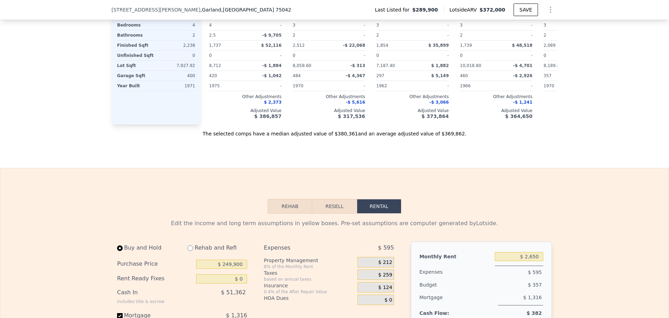
click at [286, 213] on button "Rehab" at bounding box center [290, 206] width 45 height 15
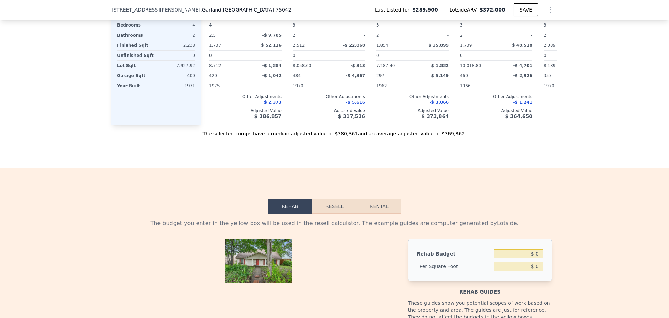
click at [375, 213] on button "Rental" at bounding box center [379, 206] width 45 height 15
select select "30"
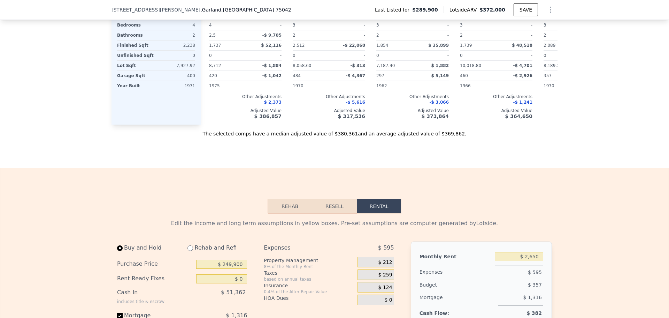
click at [277, 213] on button "Rehab" at bounding box center [290, 206] width 45 height 15
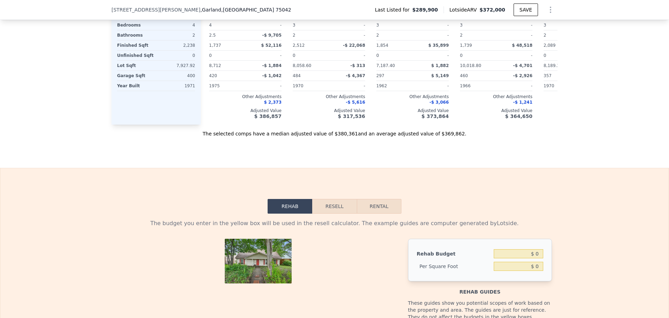
click at [331, 213] on button "Resell" at bounding box center [334, 206] width 44 height 15
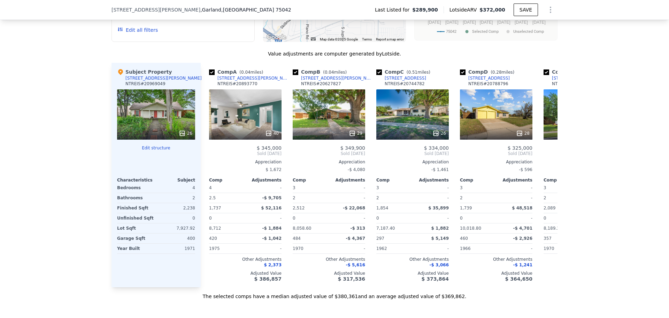
scroll to position [486, 0]
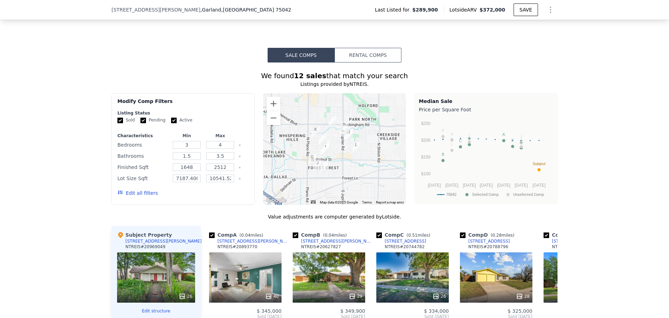
click at [192, 203] on div "Edit all filters" at bounding box center [182, 193] width 131 height 20
click at [270, 108] on button "Zoom in" at bounding box center [274, 104] width 14 height 14
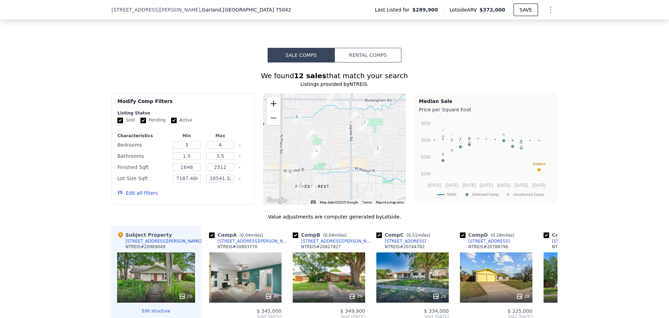
click at [270, 108] on button "Zoom in" at bounding box center [274, 104] width 14 height 14
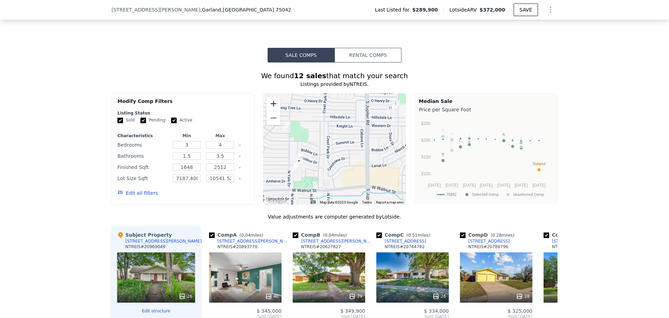
click at [270, 108] on button "Zoom in" at bounding box center [274, 104] width 14 height 14
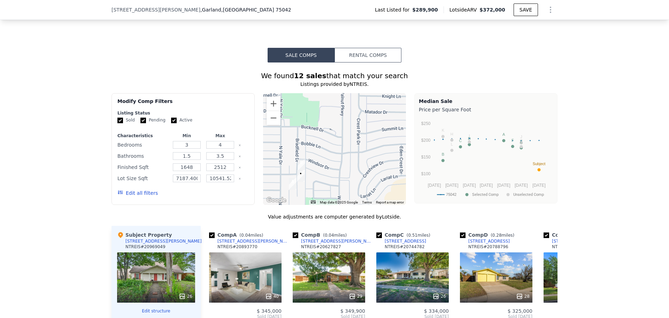
drag, startPoint x: 300, startPoint y: 143, endPoint x: 339, endPoint y: 134, distance: 39.7
click at [339, 134] on div at bounding box center [334, 149] width 143 height 112
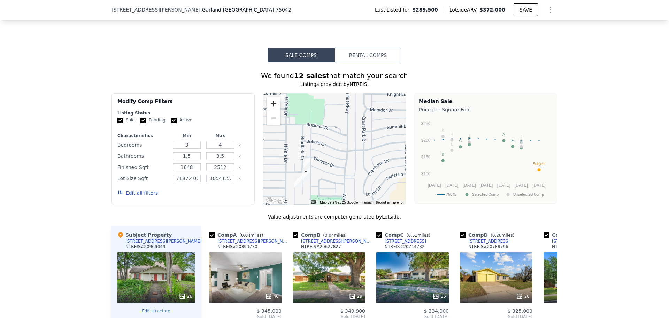
click at [272, 106] on button "Zoom in" at bounding box center [274, 104] width 14 height 14
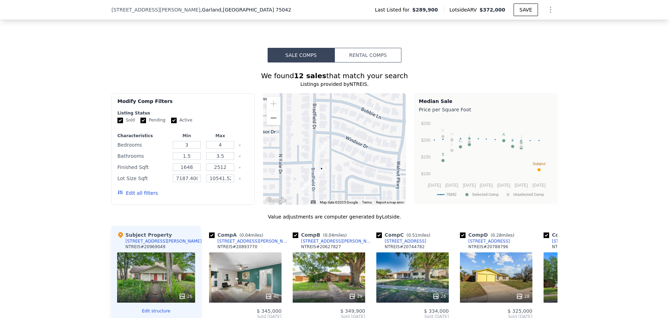
drag, startPoint x: 264, startPoint y: 168, endPoint x: 313, endPoint y: 134, distance: 59.7
click at [313, 134] on div at bounding box center [334, 149] width 143 height 112
click at [553, 210] on div "We found 12 sales that match your search Listings provided by NTREIS . Filters …" at bounding box center [335, 266] width 446 height 391
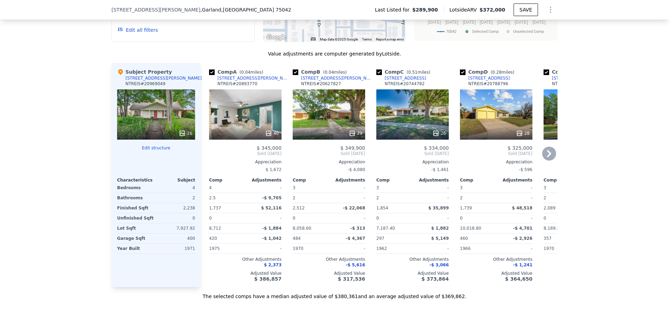
click at [329, 123] on div "29" at bounding box center [329, 114] width 72 height 50
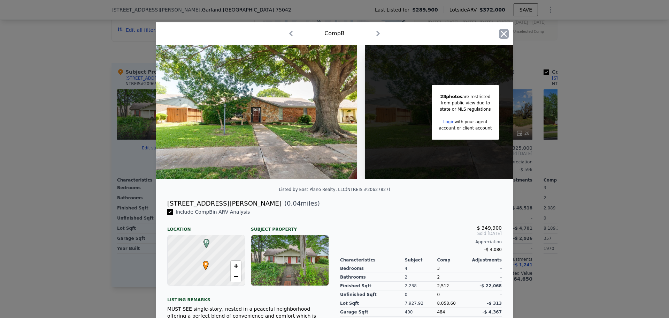
click at [499, 36] on icon "button" at bounding box center [504, 34] width 10 height 10
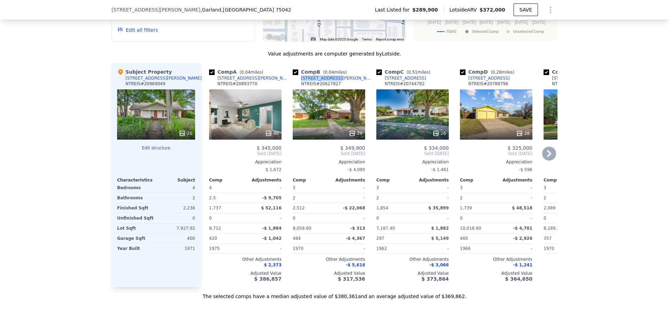
drag, startPoint x: 328, startPoint y: 85, endPoint x: 297, endPoint y: 85, distance: 31.0
click at [297, 85] on div "Comp B ( 0.04 miles) [STREET_ADDRESS][PERSON_NAME] 20627827" at bounding box center [329, 78] width 72 height 21
copy div "[STREET_ADDRESS][PERSON_NAME]"
click at [98, 153] on div "We found 12 sales that match your search Listings provided by NTREIS . Filters …" at bounding box center [334, 100] width 669 height 400
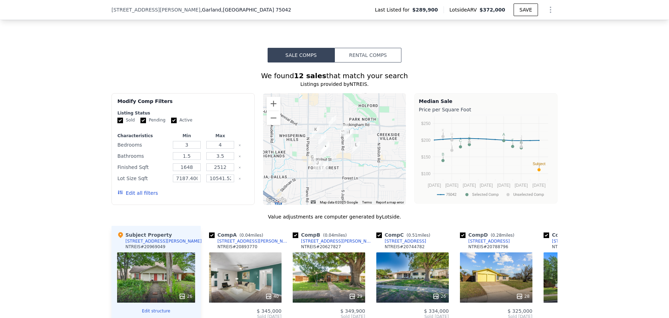
click at [359, 58] on button "Rental Comps" at bounding box center [368, 55] width 67 height 15
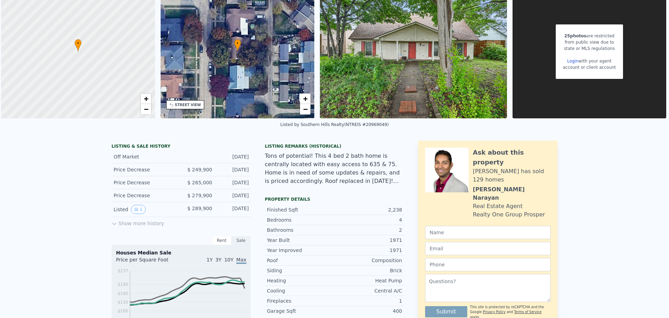
scroll to position [0, 0]
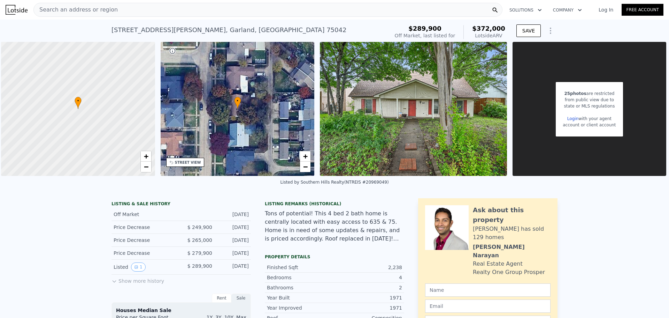
click at [104, 8] on span "Search an address or region" at bounding box center [76, 10] width 84 height 8
